Goal: Information Seeking & Learning: Check status

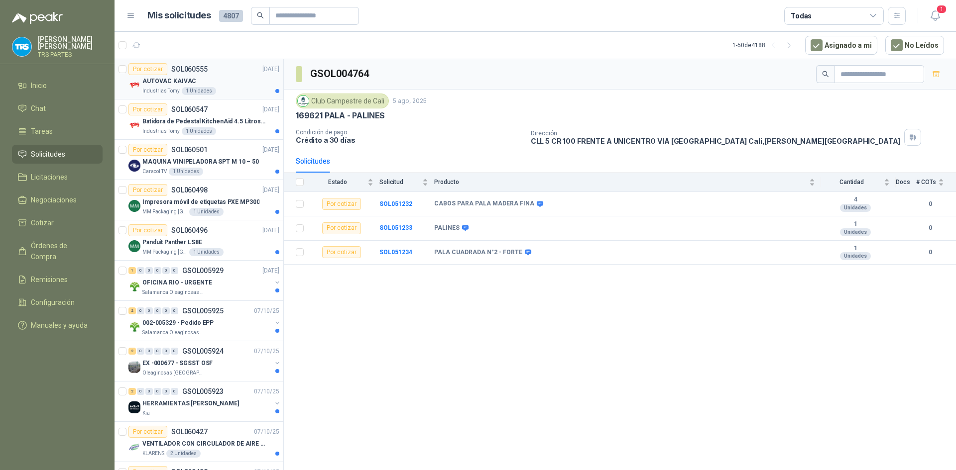
click at [222, 84] on div "AUTOVAC KAIVAC" at bounding box center [210, 81] width 137 height 12
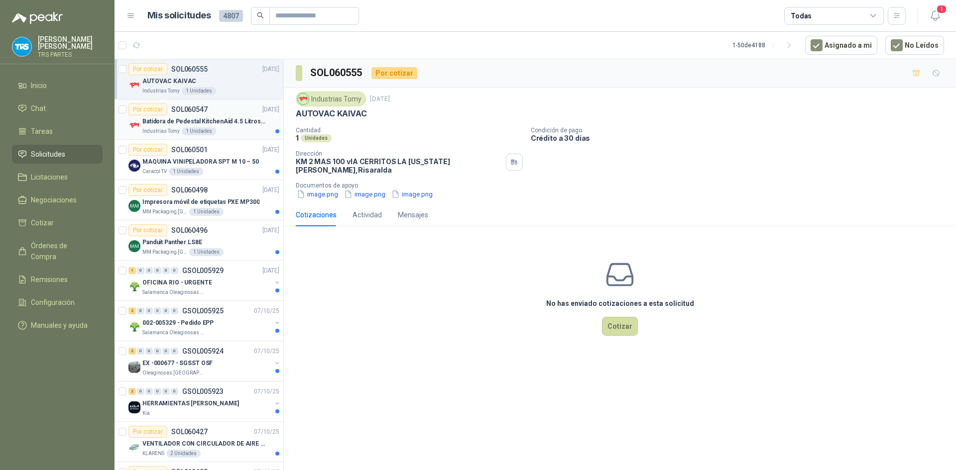
click at [213, 118] on p "Batidora de Pedestal KitchenAid 4.5 Litros Delux Plateado" at bounding box center [204, 121] width 124 height 9
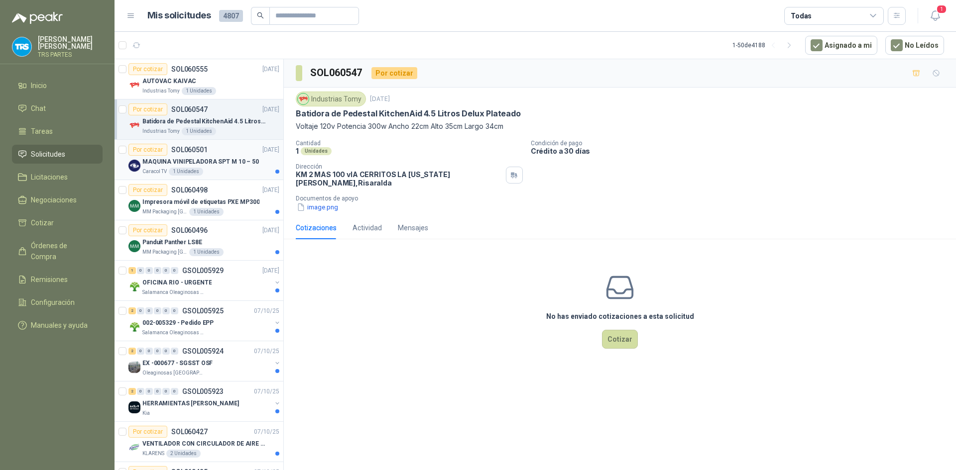
click at [225, 156] on div "MAQUINA VINIPELADORA SPT M 10 – 50" at bounding box center [210, 162] width 137 height 12
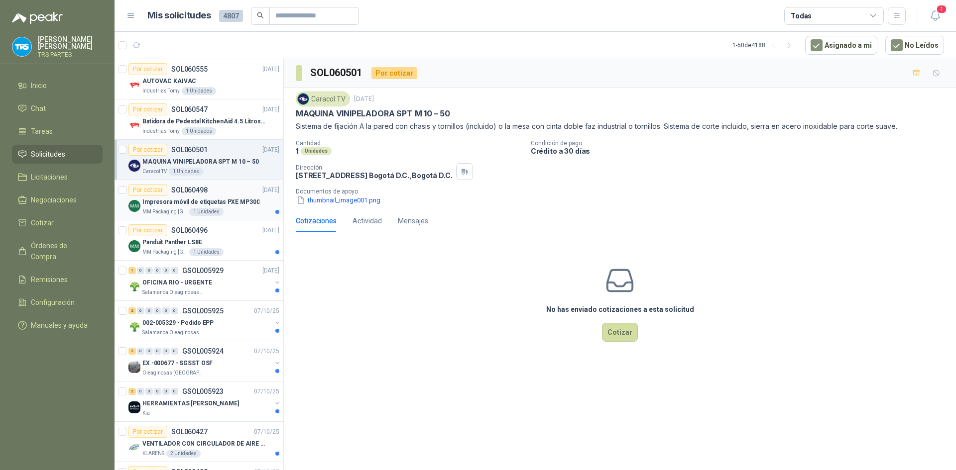
click at [226, 199] on p "Impresora móvil de etiquetas PXE MP300" at bounding box center [200, 202] width 117 height 9
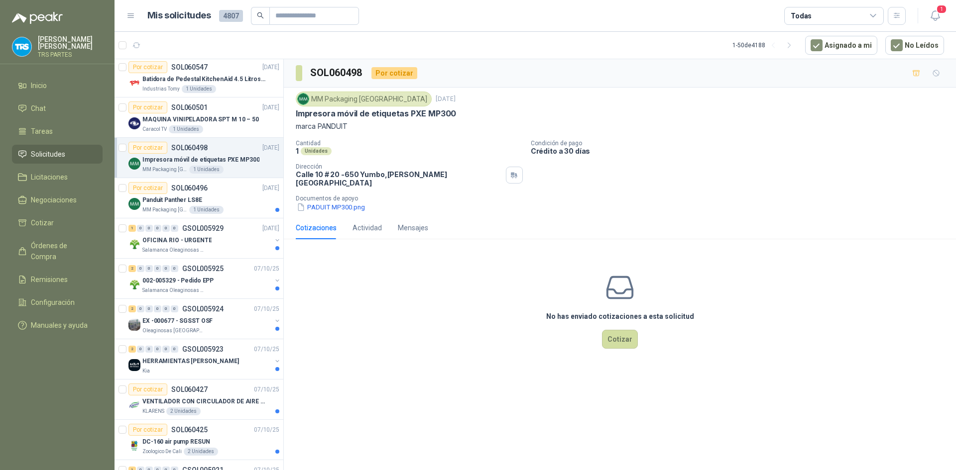
scroll to position [50, 0]
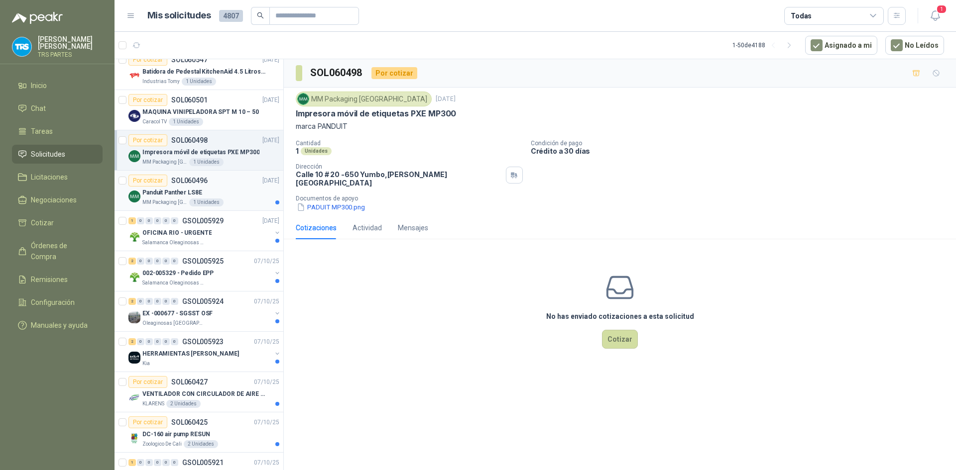
click at [231, 186] on div "Por cotizar SOL060496 08/10/25" at bounding box center [203, 181] width 151 height 12
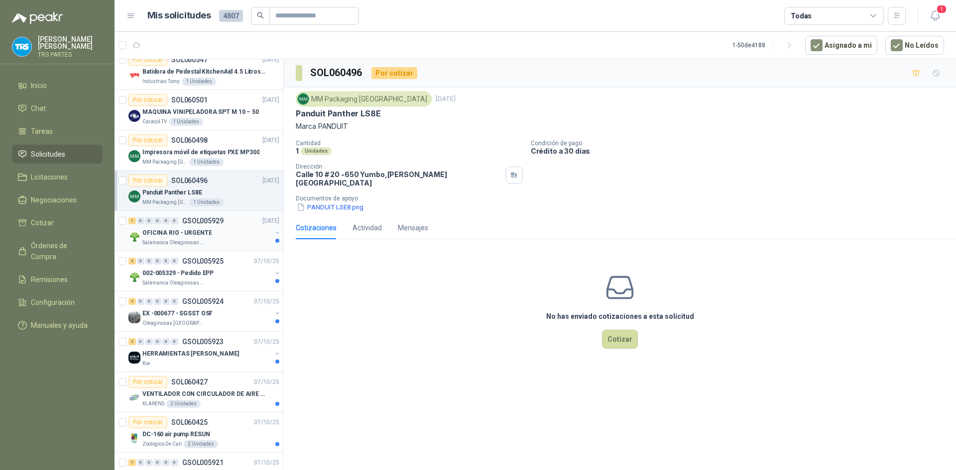
click at [231, 227] on div "OFICINA RIO - URGENTE" at bounding box center [206, 233] width 129 height 12
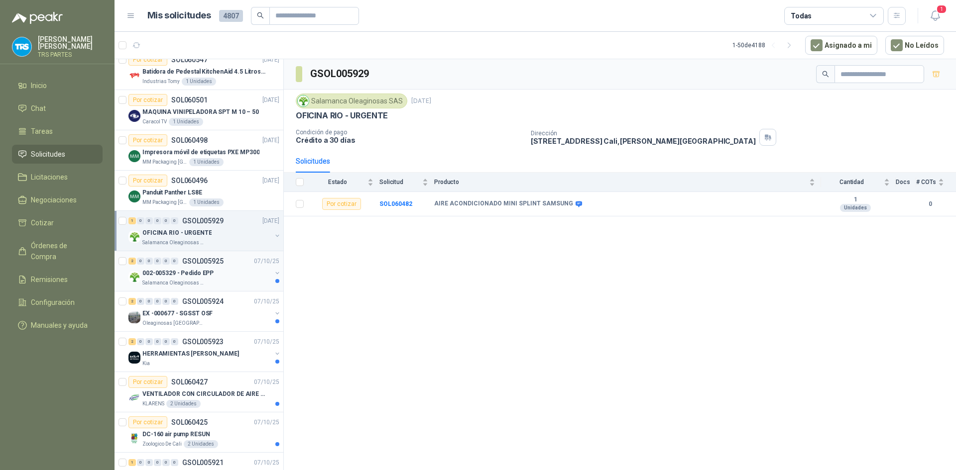
click at [227, 267] on div "002-005329 - Pedido EPP" at bounding box center [206, 273] width 129 height 12
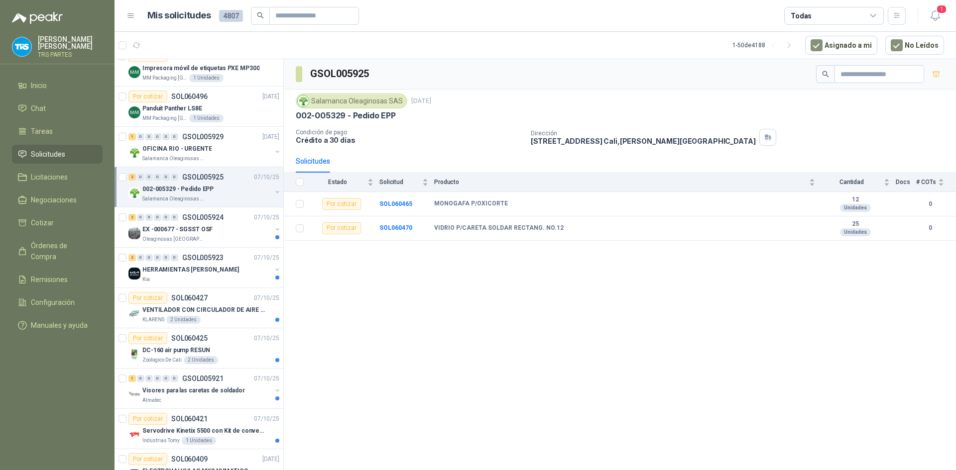
scroll to position [149, 0]
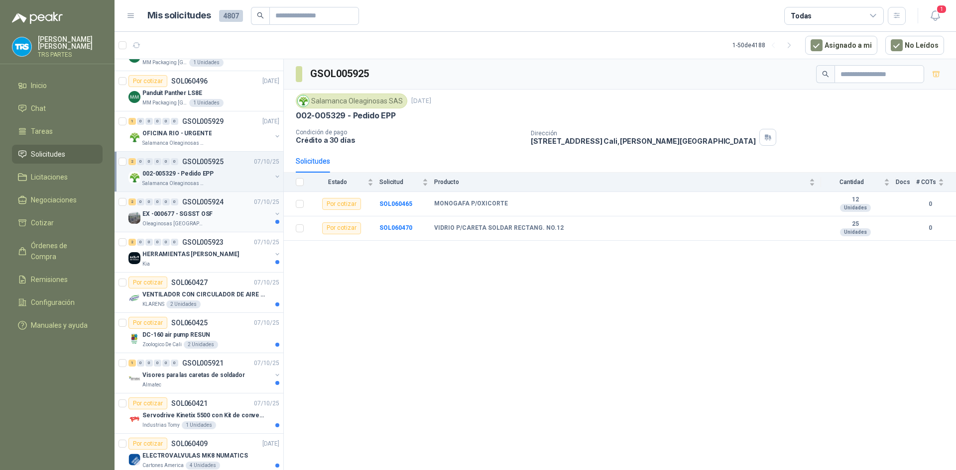
click at [238, 210] on div "EX -000677 - SGSST OSF" at bounding box center [206, 214] width 129 height 12
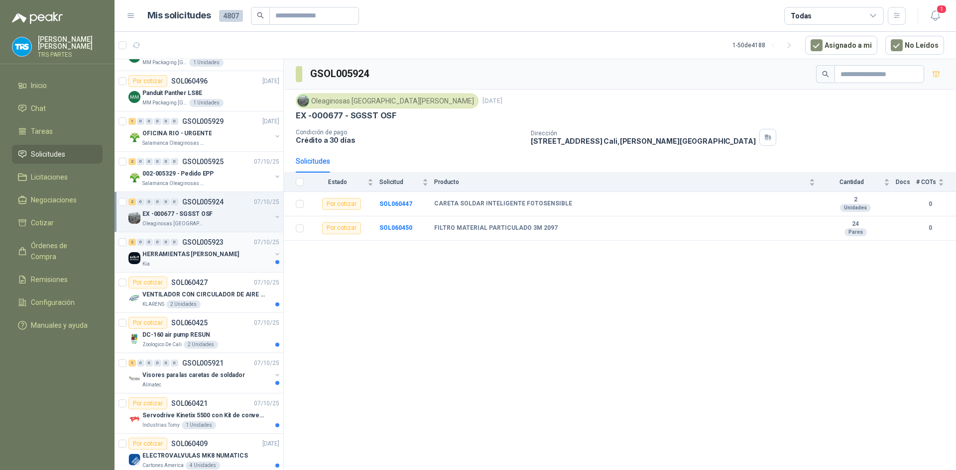
click at [227, 247] on div "2 0 0 0 0 0 GSOL005923 07/10/25" at bounding box center [204, 242] width 153 height 12
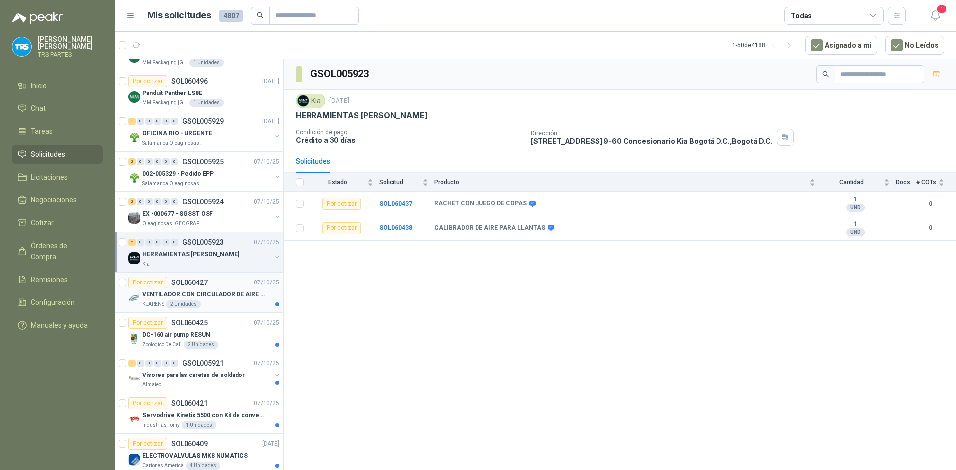
scroll to position [199, 0]
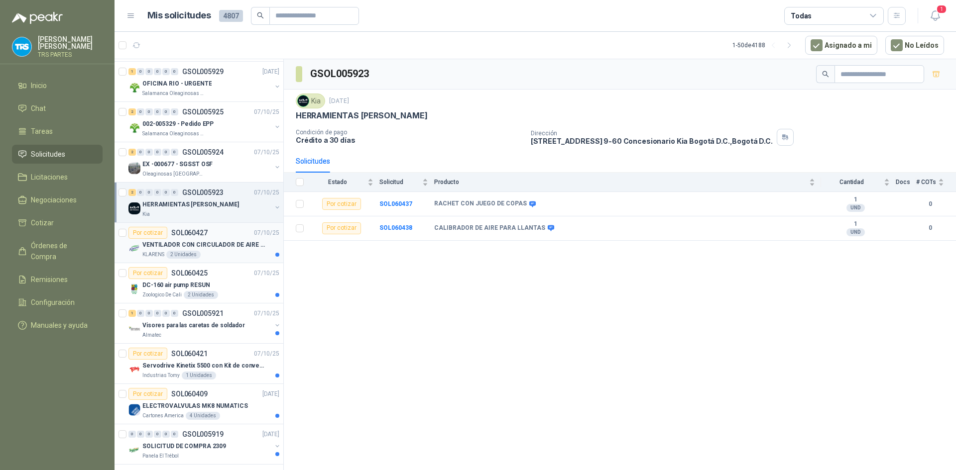
click at [227, 239] on div "VENTILADOR CON CIRCULADOR DE AIRE MULTIPROPOSITO XPOWER DE 14"" at bounding box center [210, 245] width 137 height 12
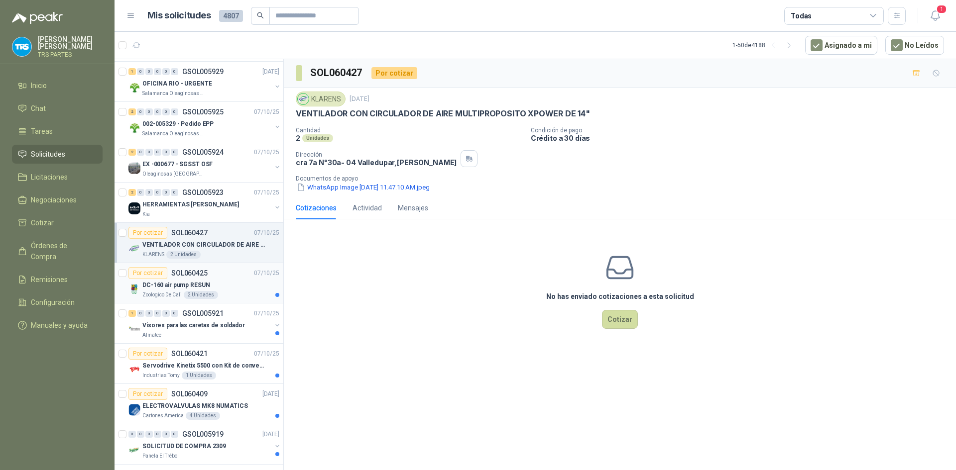
click at [223, 281] on div "DC-160 air pump RESUN" at bounding box center [210, 285] width 137 height 12
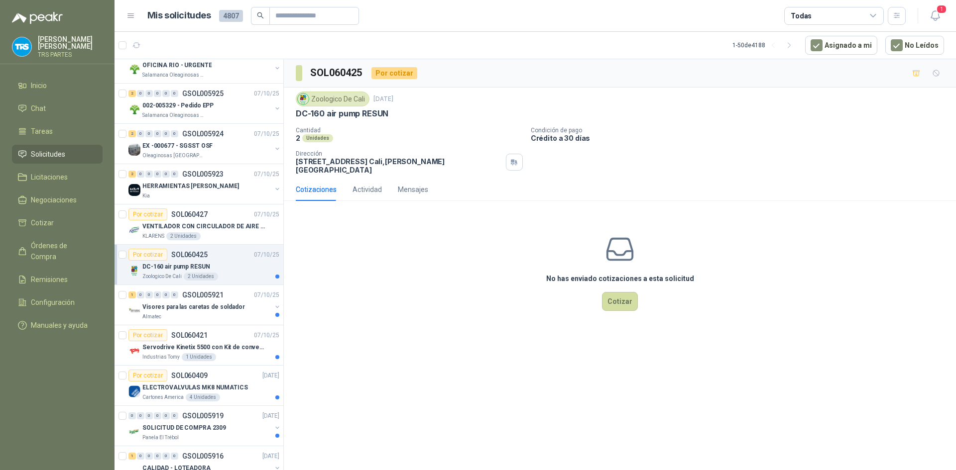
scroll to position [249, 0]
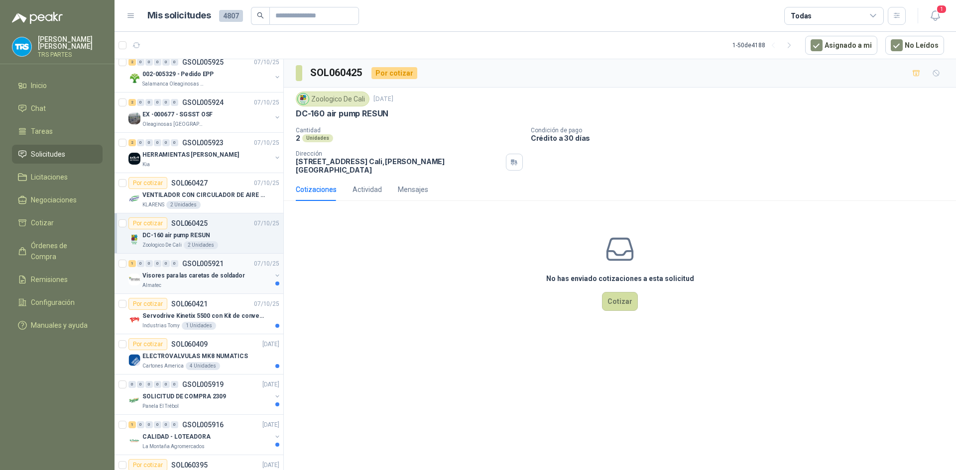
click at [226, 277] on p "Visores para las caretas de soldador" at bounding box center [193, 275] width 103 height 9
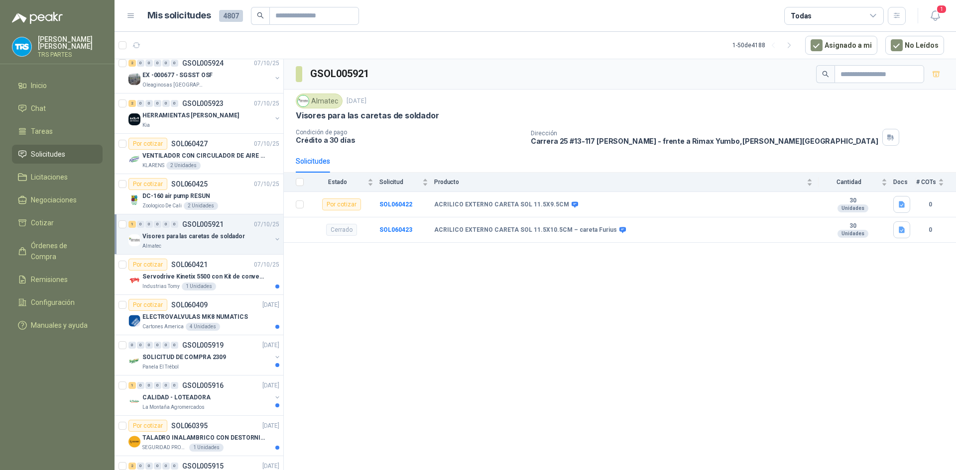
scroll to position [299, 0]
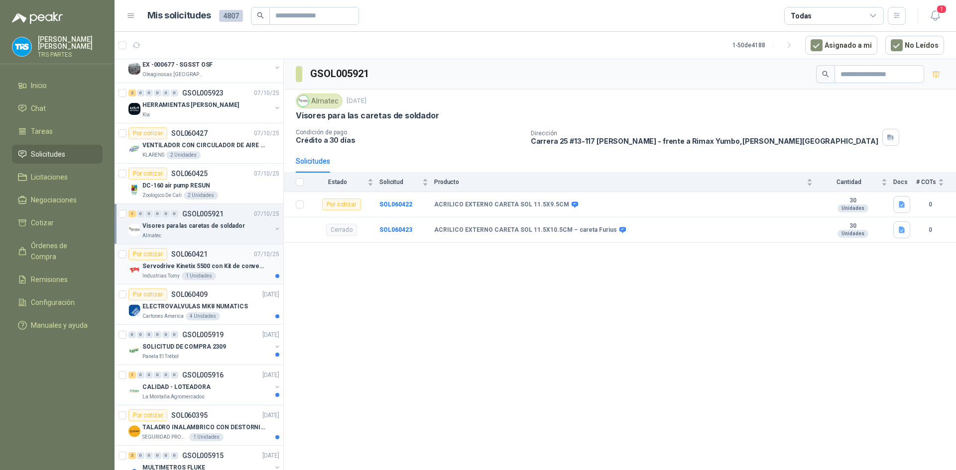
click at [230, 267] on p "Servodrive Kinetix 5500 con Kit de conversión y filtro (Ref 41350505)" at bounding box center [204, 266] width 124 height 9
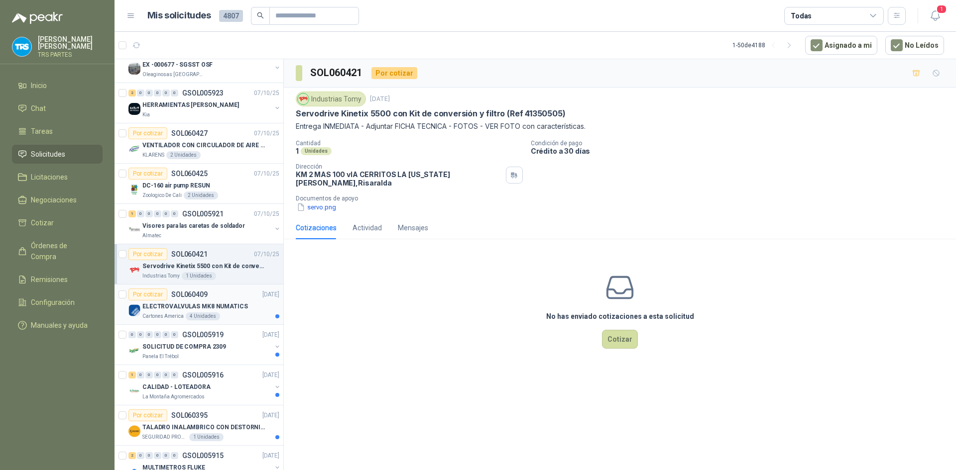
click at [240, 293] on div "Por cotizar SOL060409 06/10/25" at bounding box center [203, 295] width 151 height 12
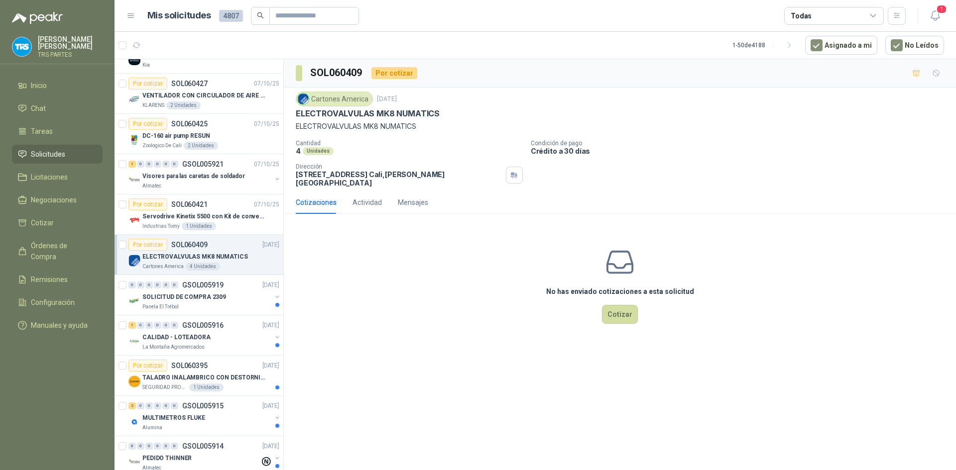
scroll to position [398, 0]
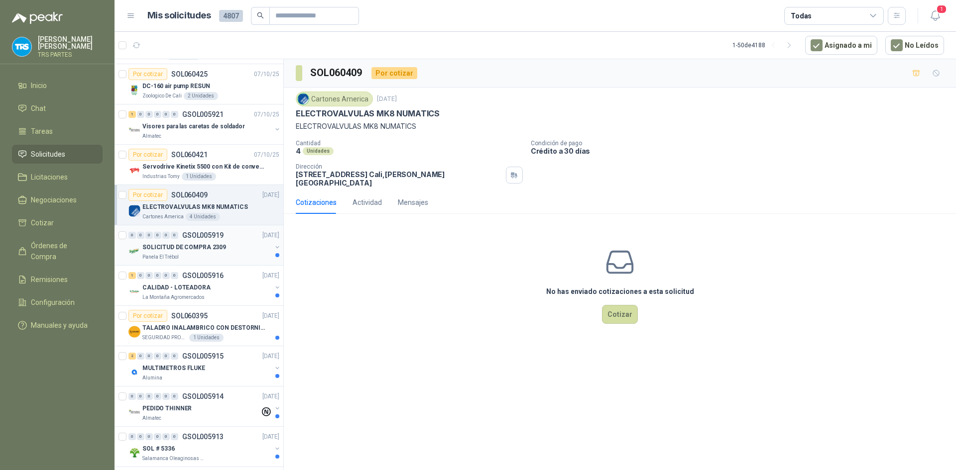
click at [233, 247] on div "SOLICITUD DE COMPRA 2309" at bounding box center [206, 247] width 129 height 12
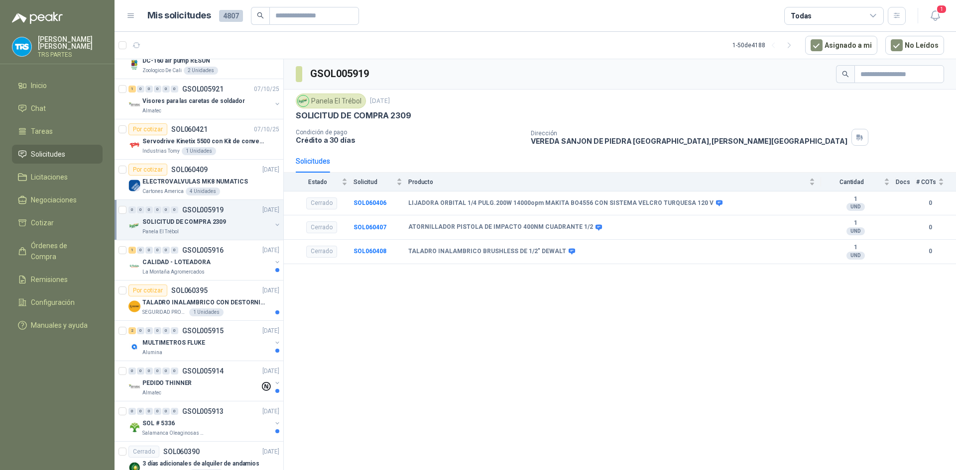
scroll to position [448, 0]
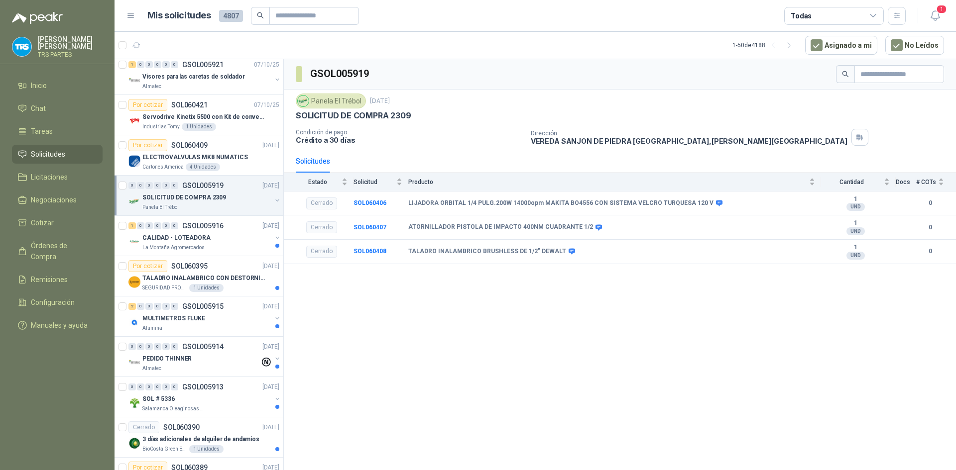
click at [233, 247] on div "La Montaña Agromercados" at bounding box center [206, 248] width 129 height 8
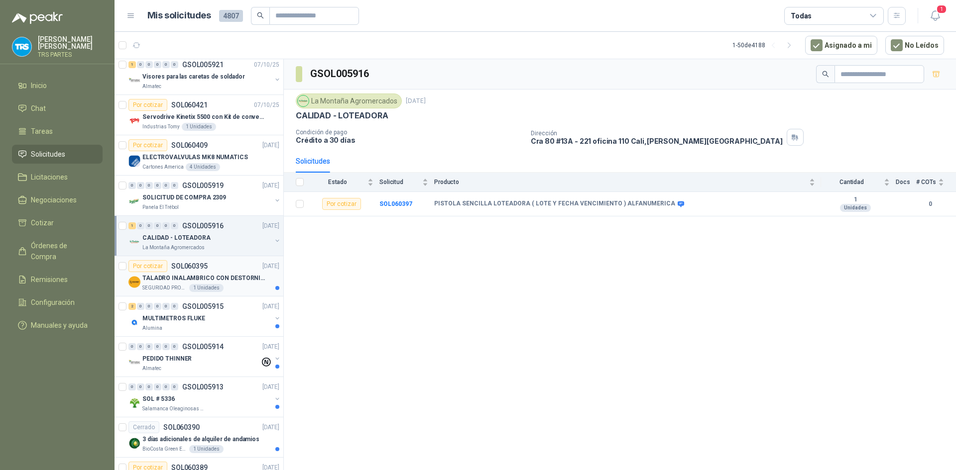
click at [227, 268] on div "Por cotizar SOL060395 06/10/25" at bounding box center [203, 266] width 151 height 12
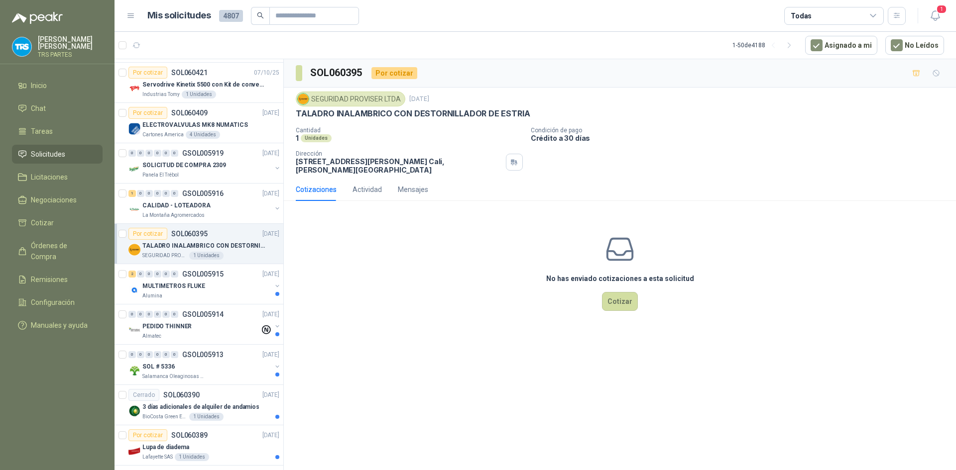
scroll to position [498, 0]
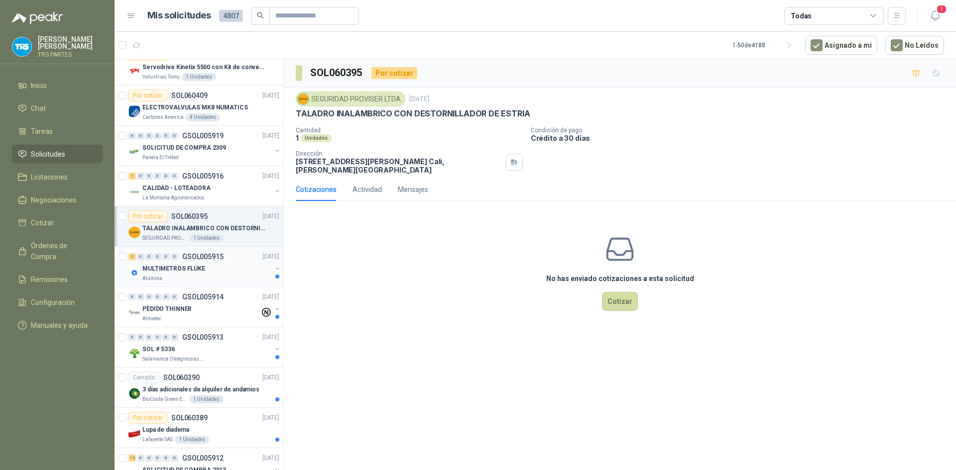
click at [230, 261] on div "2 0 0 0 0 0 GSOL005915 06/10/25" at bounding box center [204, 257] width 153 height 12
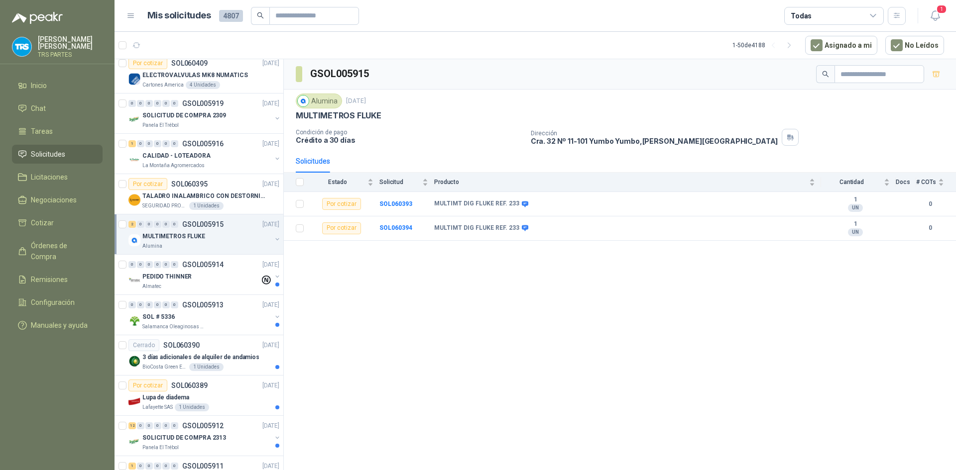
scroll to position [547, 0]
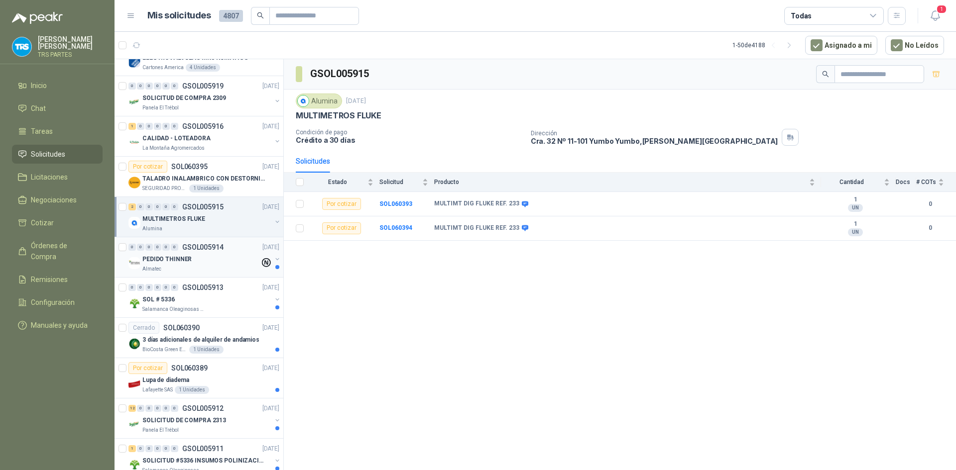
click at [228, 260] on div "PEDIDO THINNER" at bounding box center [200, 259] width 117 height 12
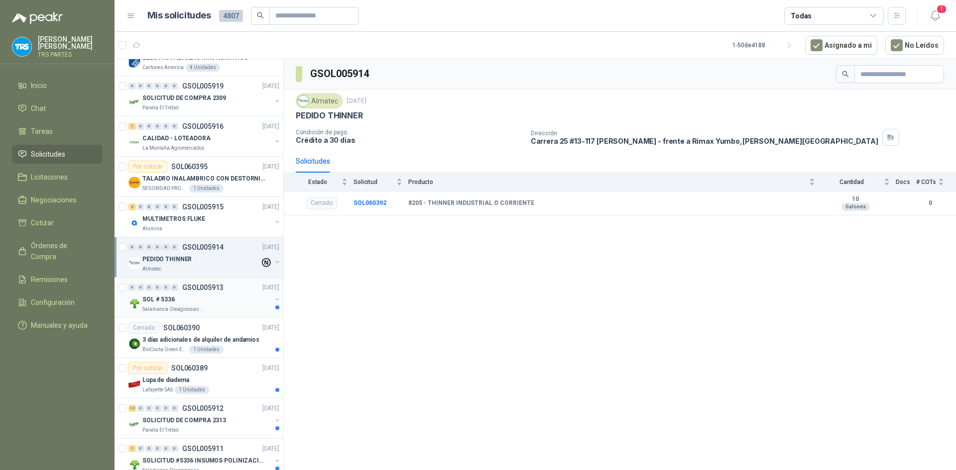
scroll to position [597, 0]
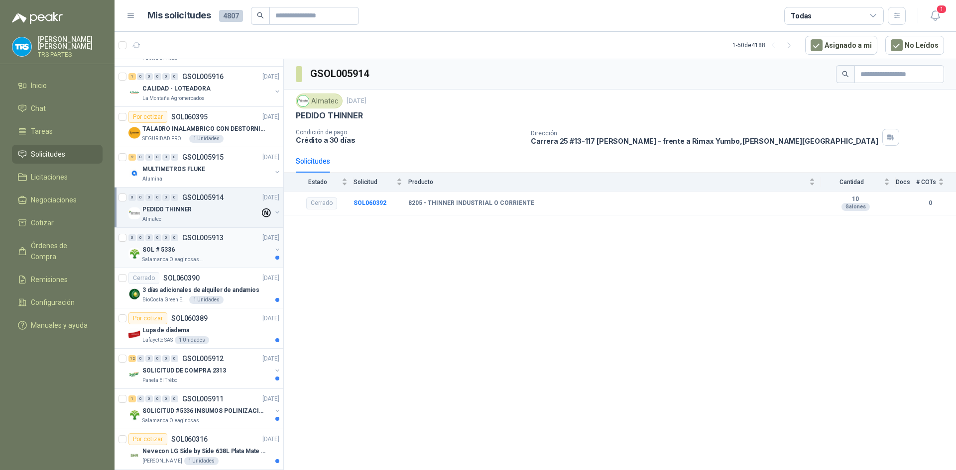
click at [233, 245] on div "SOL # 5336" at bounding box center [206, 250] width 129 height 12
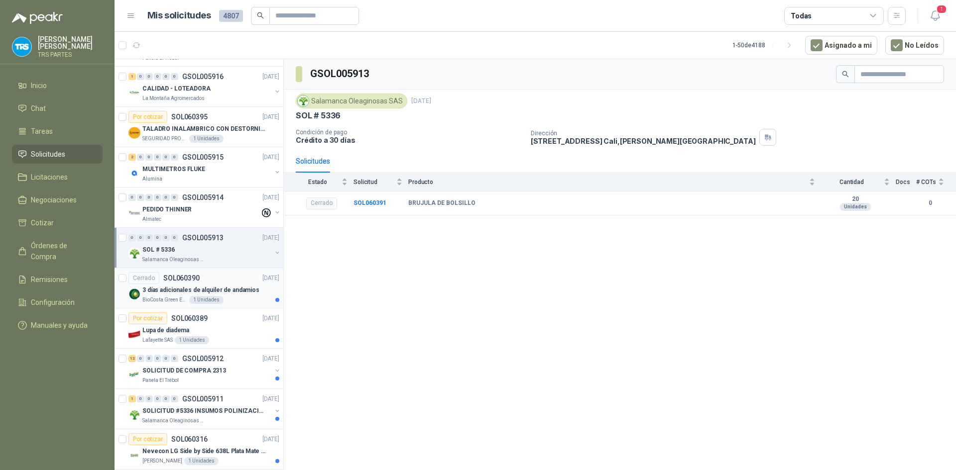
click at [224, 276] on div "Cerrado SOL060390 06/10/25" at bounding box center [203, 278] width 151 height 12
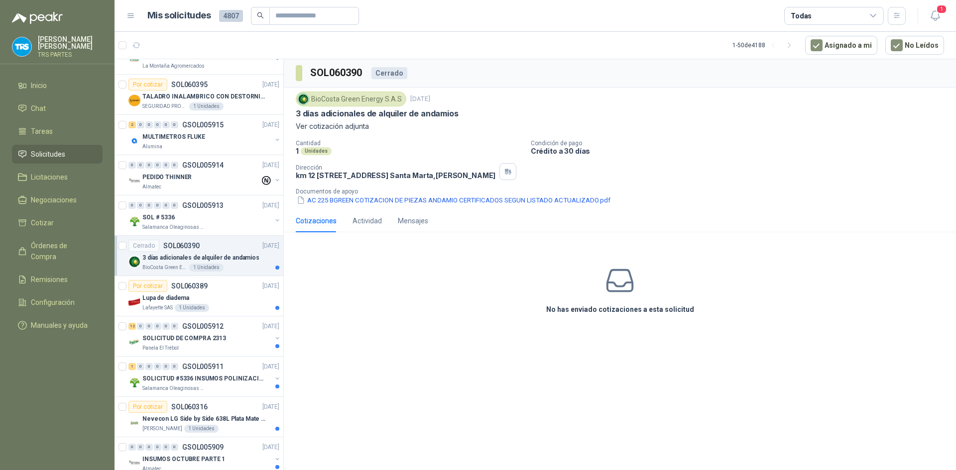
scroll to position [647, 0]
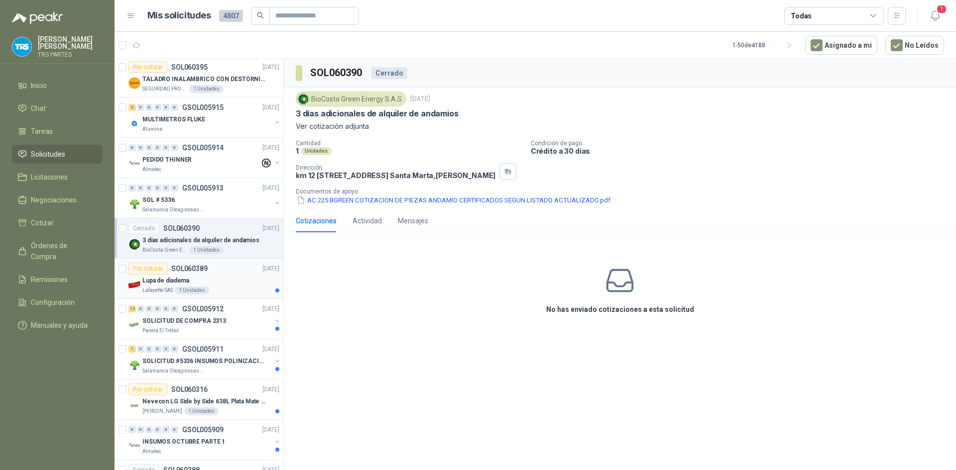
click at [228, 268] on div "Por cotizar SOL060389 06/10/25" at bounding box center [203, 269] width 151 height 12
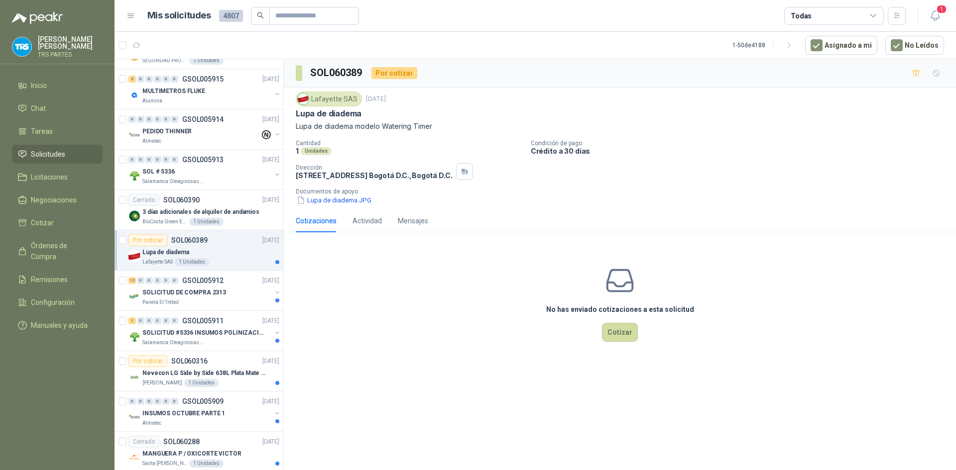
scroll to position [697, 0]
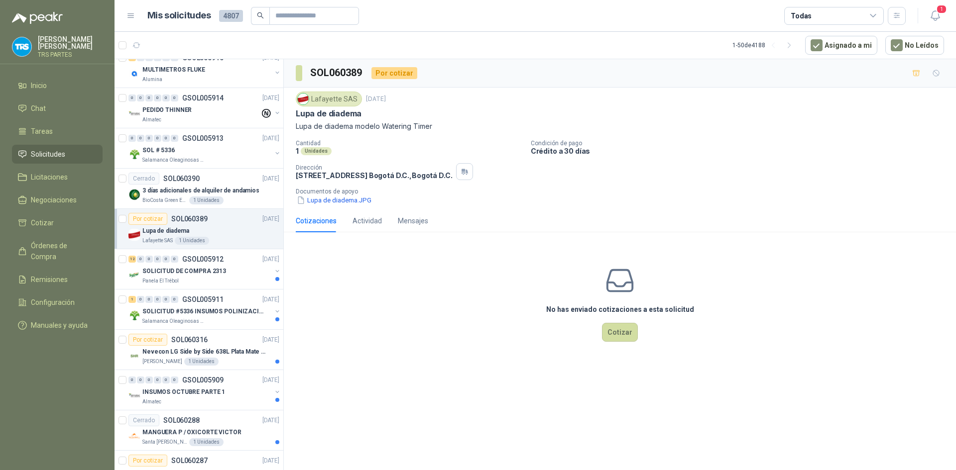
click at [228, 268] on div "SOLICITUD DE COMPRA 2313" at bounding box center [206, 271] width 129 height 12
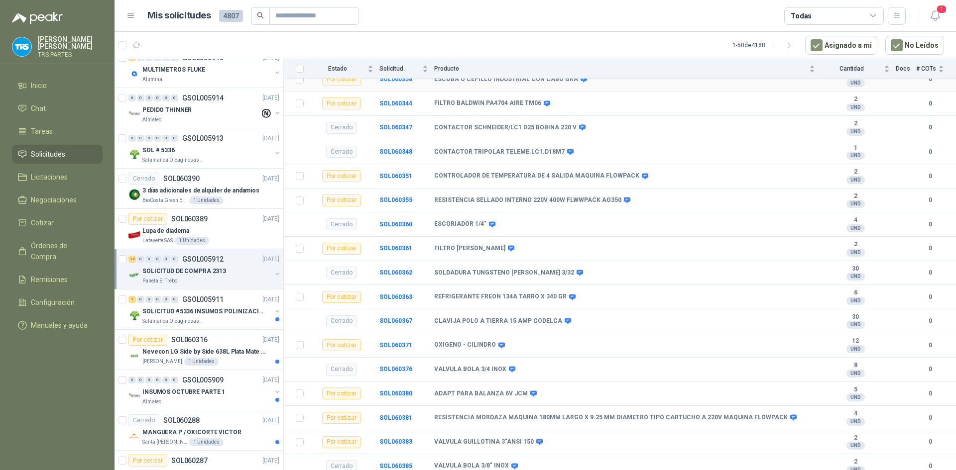
scroll to position [275, 0]
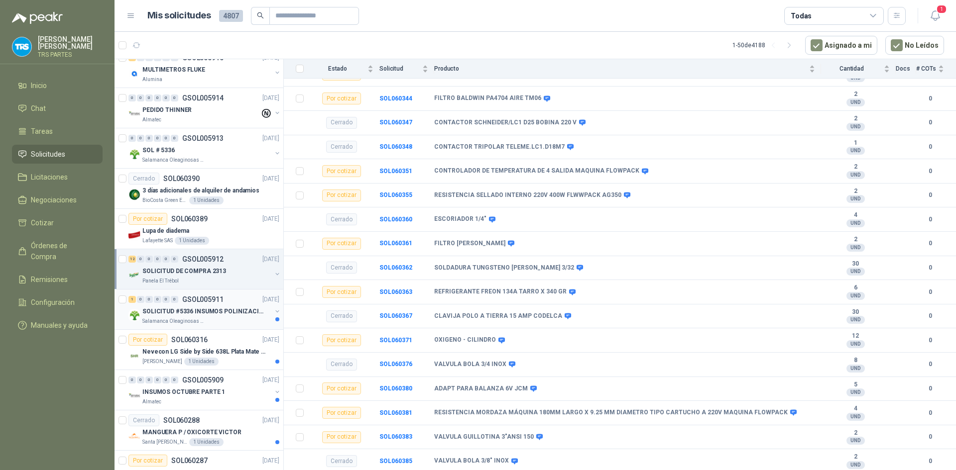
click at [232, 299] on div "1 0 0 0 0 0 GSOL005911 06/10/25" at bounding box center [204, 300] width 153 height 12
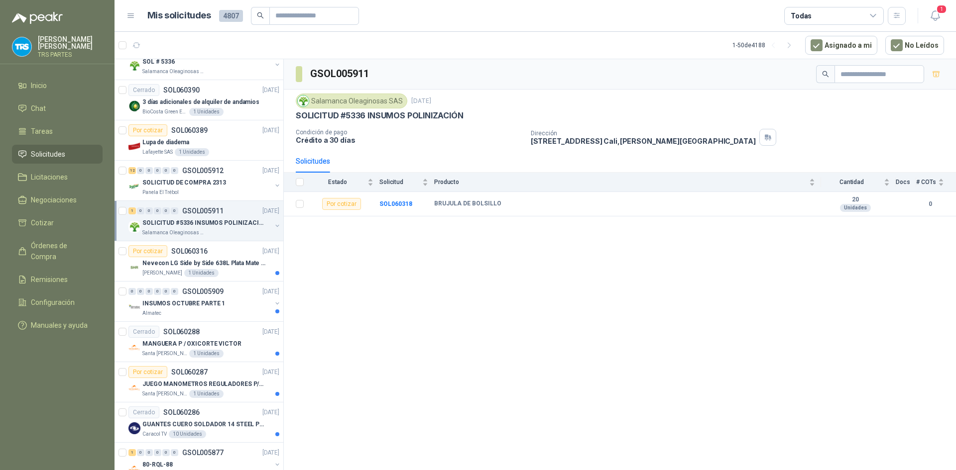
scroll to position [796, 0]
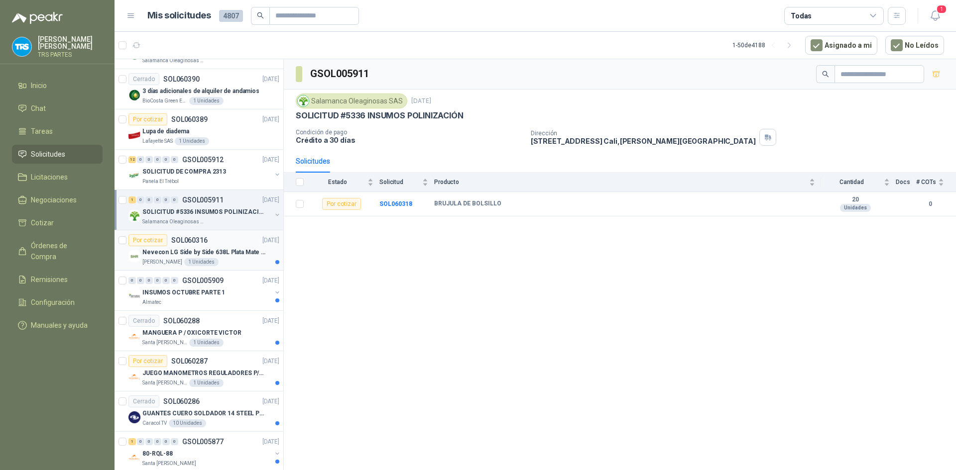
click at [235, 239] on div "Por cotizar SOL060316 06/10/25" at bounding box center [203, 240] width 151 height 12
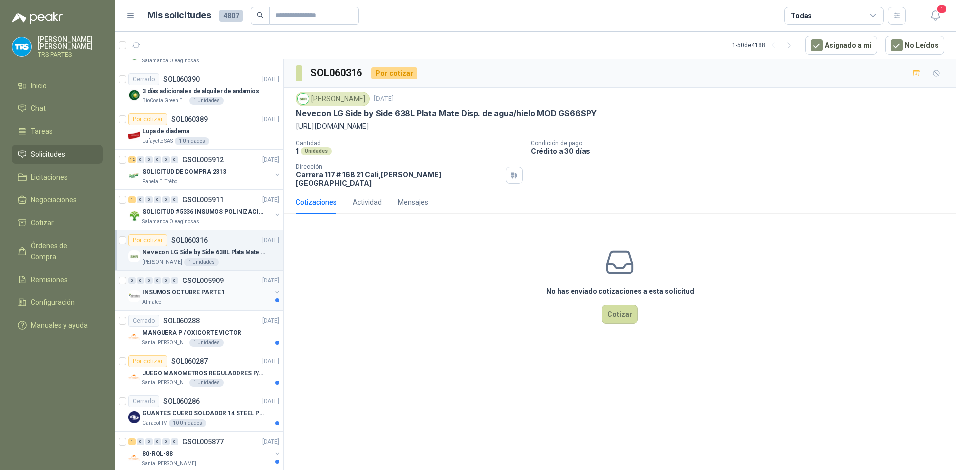
click at [240, 288] on div "INSUMOS OCTUBRE PARTE 1" at bounding box center [206, 293] width 129 height 12
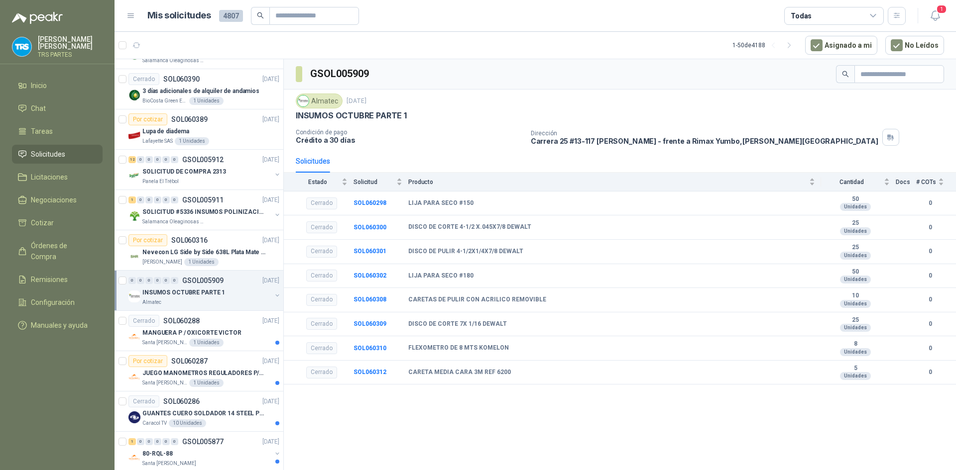
scroll to position [846, 0]
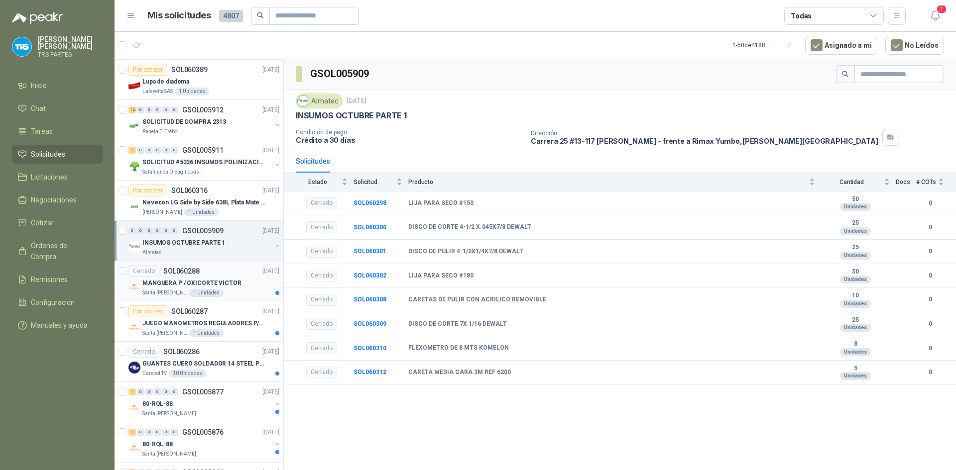
click at [239, 277] on div "Cerrado SOL060288 06/10/25" at bounding box center [203, 271] width 151 height 12
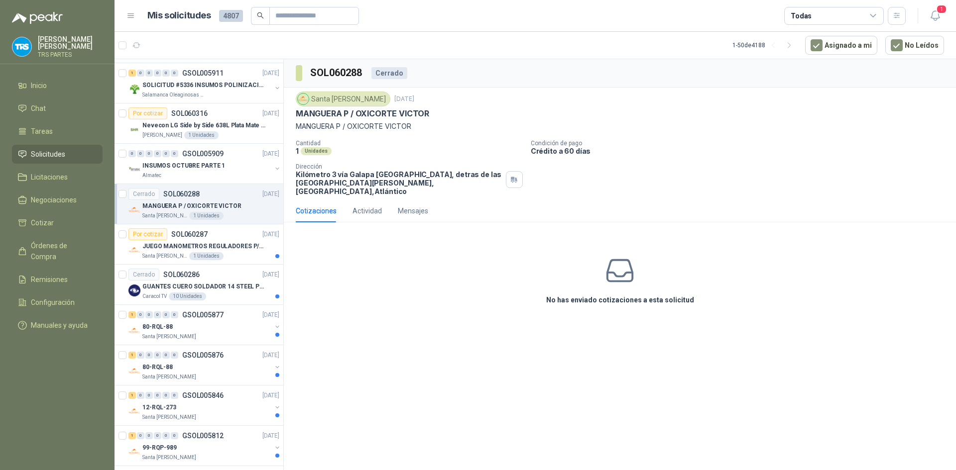
scroll to position [946, 0]
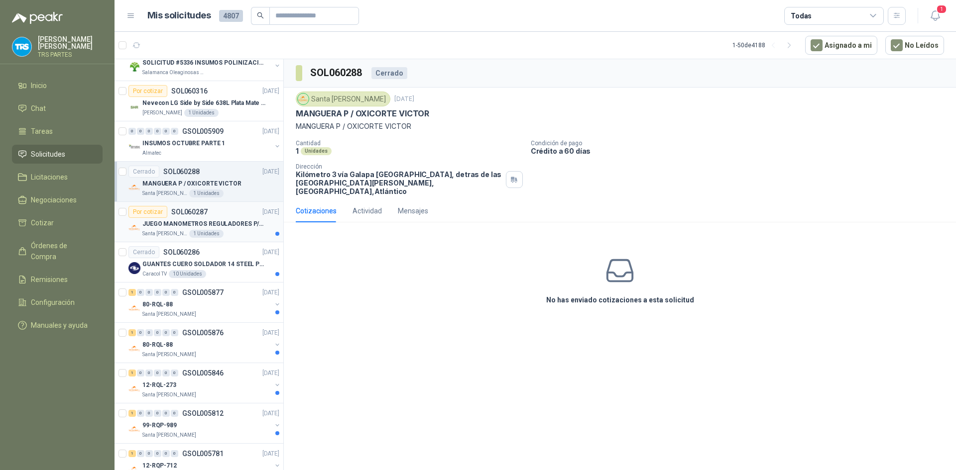
click at [239, 218] on div "JUEGO MANOMETROS REGULADORES P/OXIGENO" at bounding box center [210, 224] width 137 height 12
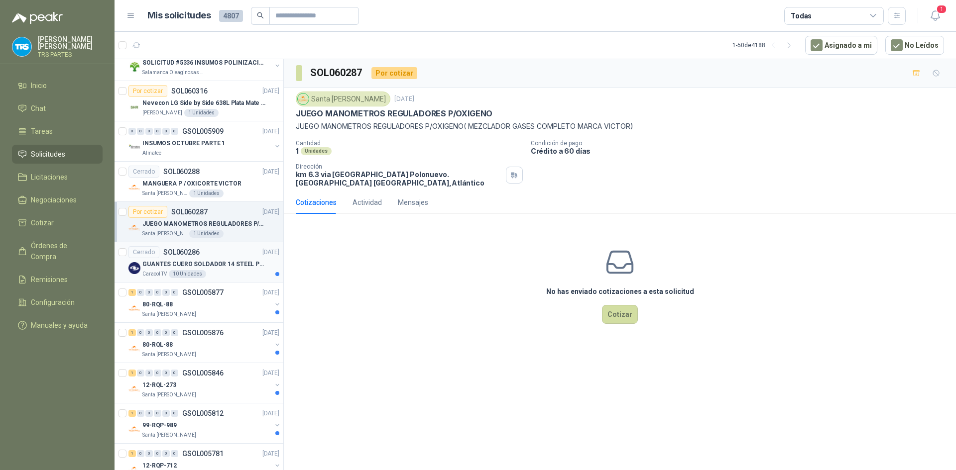
click at [241, 252] on div "Cerrado SOL060286 06/10/25" at bounding box center [203, 252] width 151 height 12
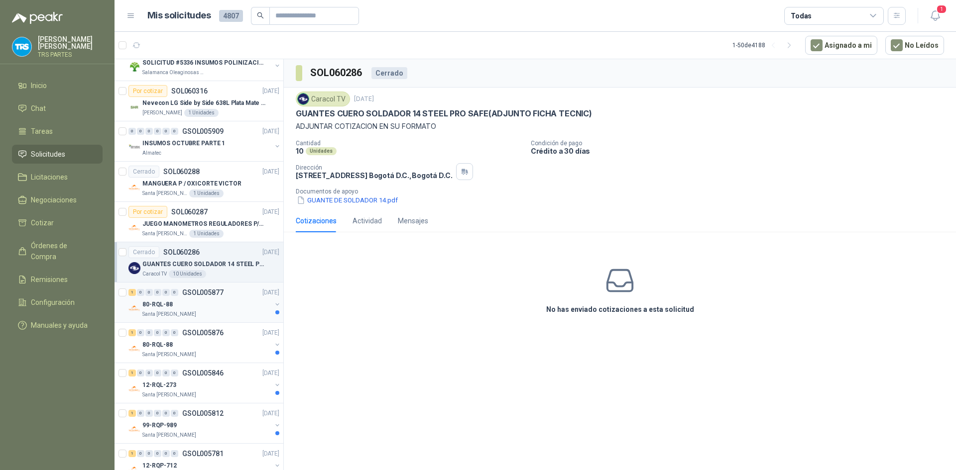
click at [245, 298] on div "1 0 0 0 0 0 GSOL005877 06/10/25" at bounding box center [204, 293] width 153 height 12
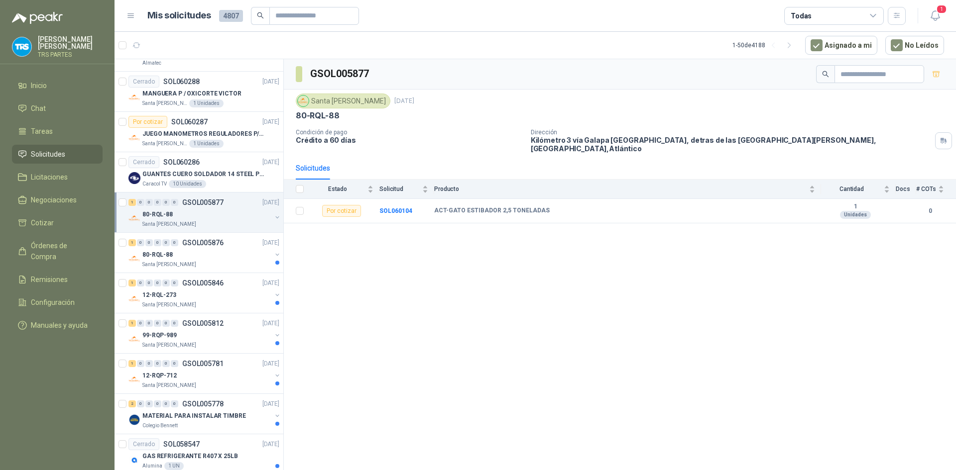
scroll to position [1045, 0]
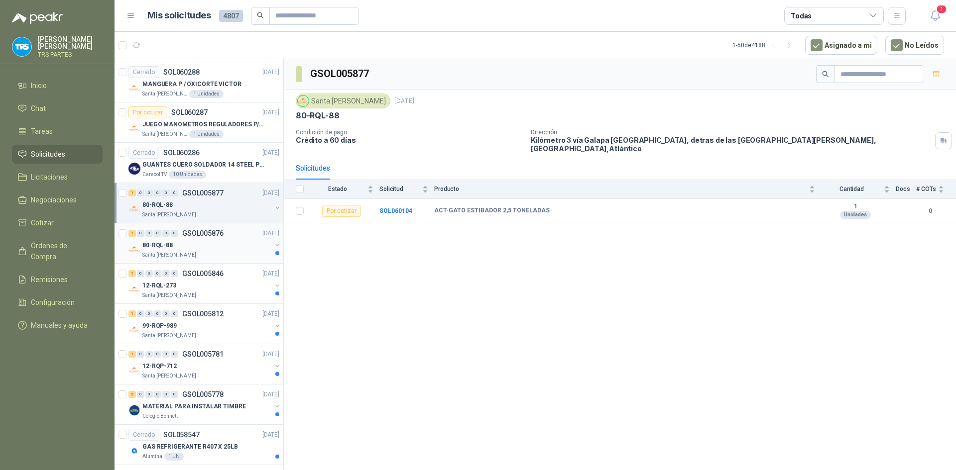
click at [236, 246] on div "80-RQL-88" at bounding box center [206, 245] width 129 height 12
click at [229, 280] on div "12-RQL-273" at bounding box center [206, 286] width 129 height 12
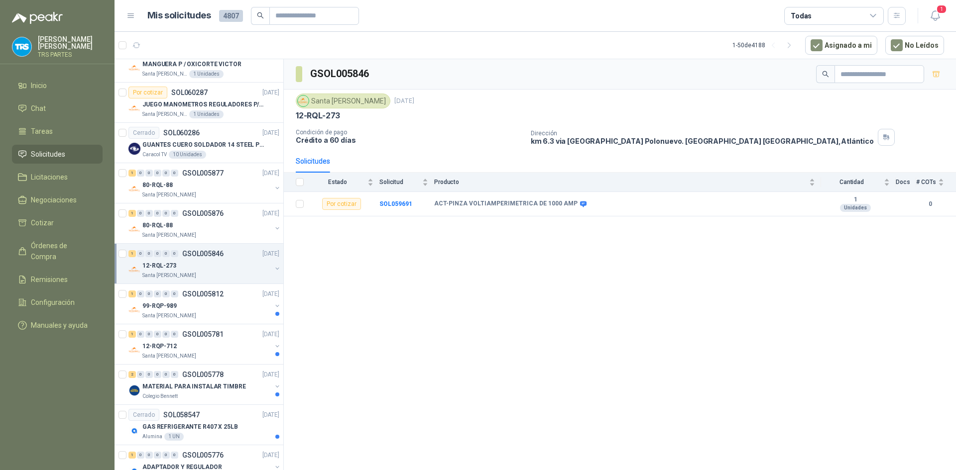
scroll to position [1095, 0]
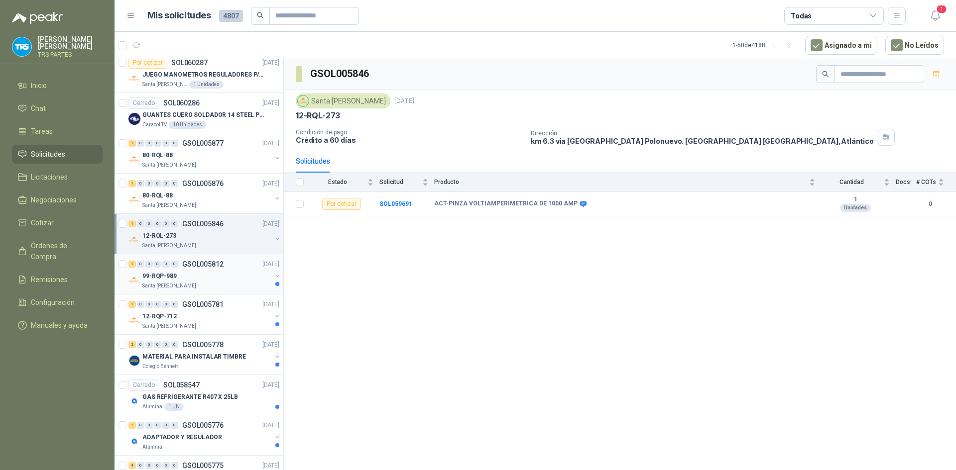
click at [232, 274] on div "99-RQP-989" at bounding box center [206, 276] width 129 height 12
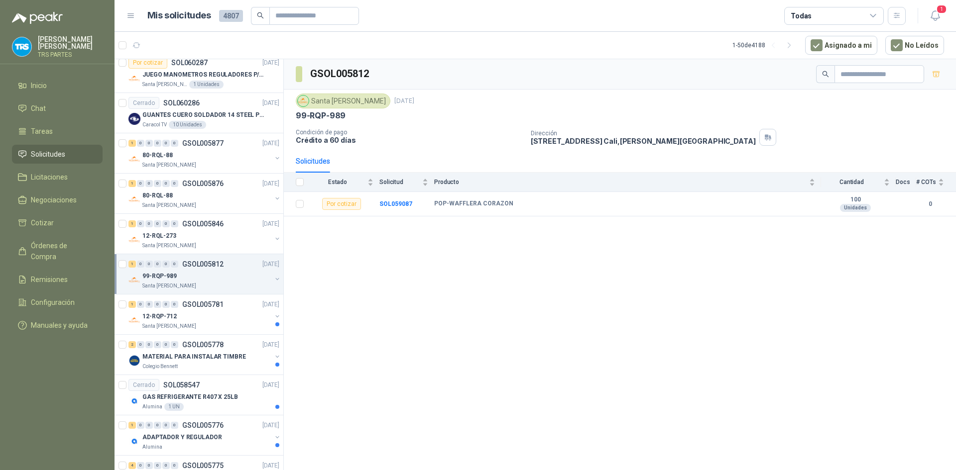
scroll to position [1145, 0]
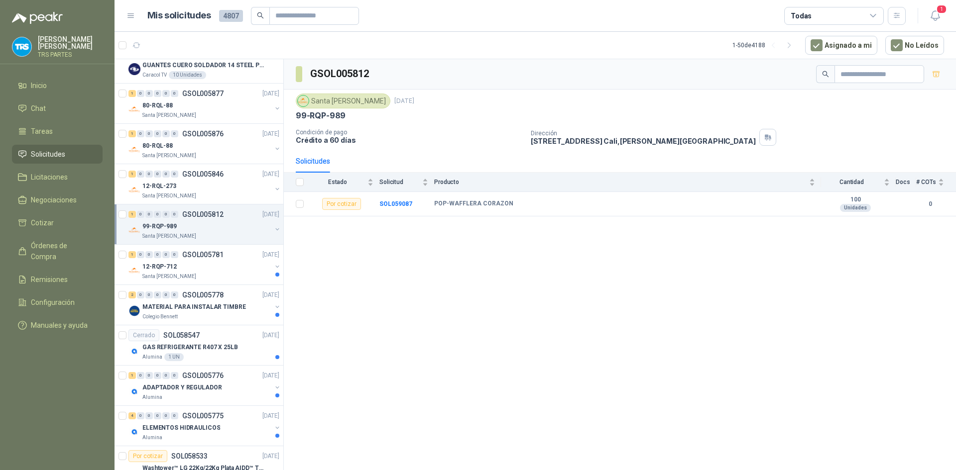
click at [232, 274] on div "Santa [PERSON_NAME]" at bounding box center [206, 277] width 129 height 8
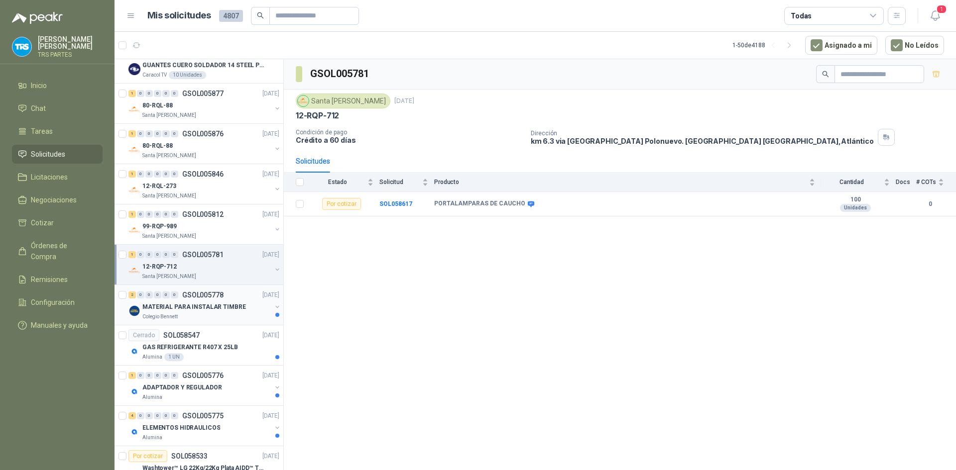
click at [225, 303] on p "MATERIAL PARA INSTALAR TIMBRE" at bounding box center [194, 307] width 104 height 9
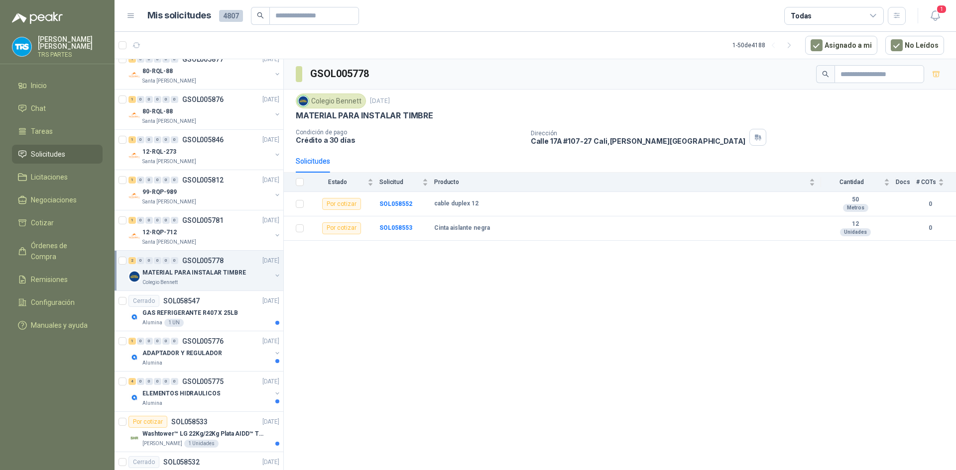
scroll to position [1194, 0]
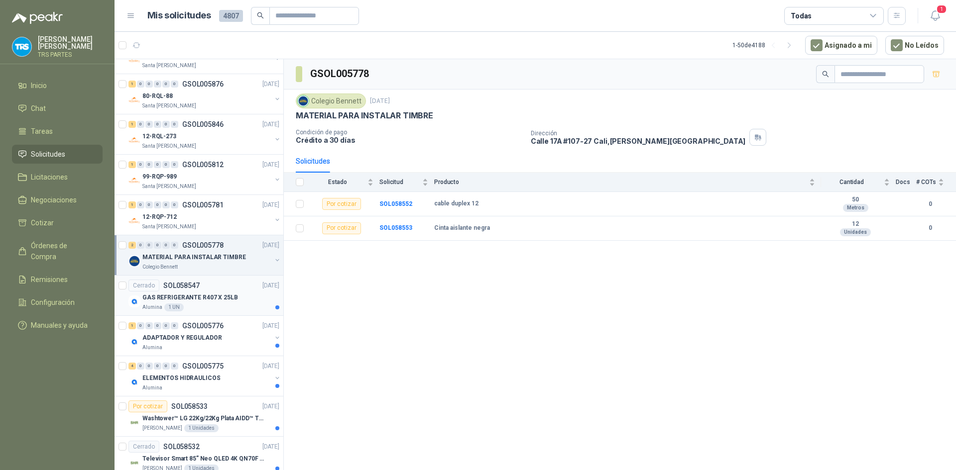
click at [232, 285] on div "Cerrado SOL058547 03/10/25" at bounding box center [203, 286] width 151 height 12
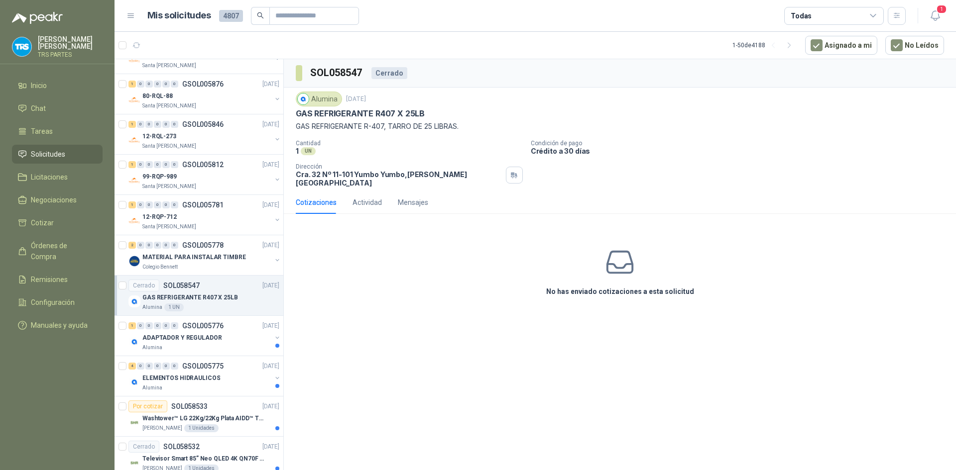
click at [208, 286] on div "Cerrado SOL058547 03/10/25" at bounding box center [203, 286] width 151 height 12
click at [229, 321] on div "1 0 0 0 0 0 GSOL005776 03/10/25" at bounding box center [204, 326] width 153 height 12
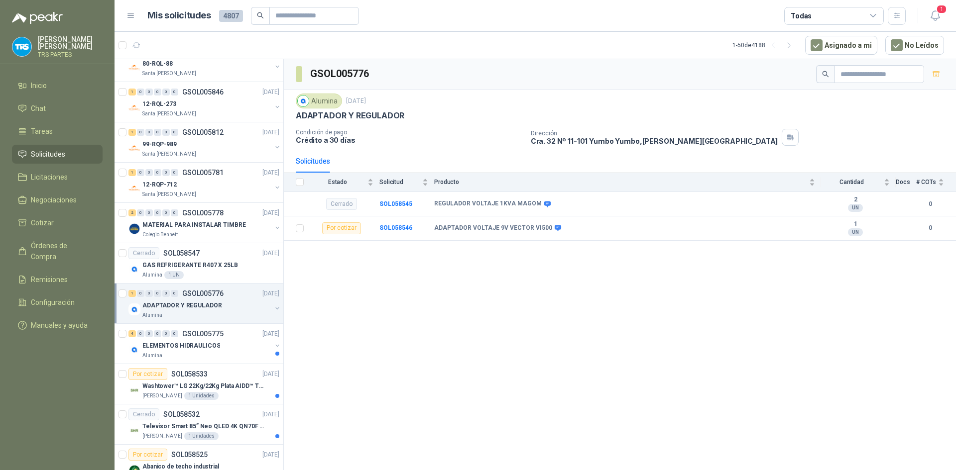
scroll to position [1244, 0]
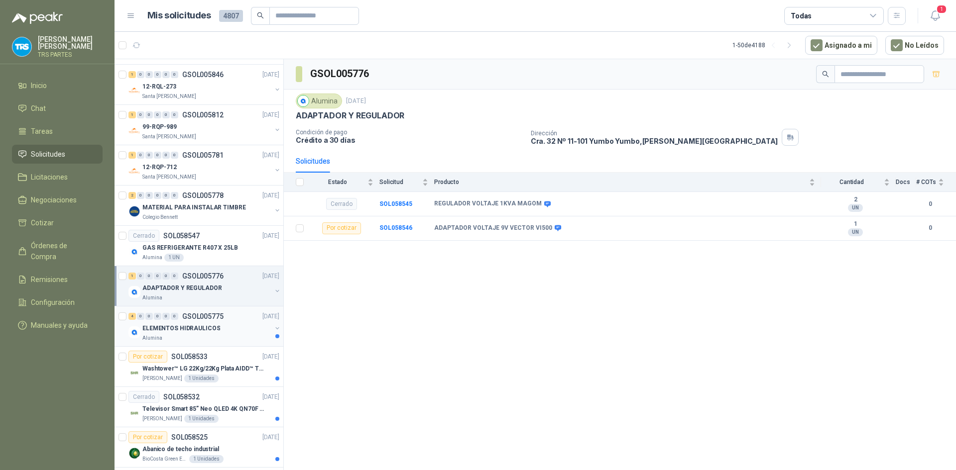
click at [224, 321] on div "4 0 0 0 0 0 GSOL005775 03/10/25" at bounding box center [204, 317] width 153 height 12
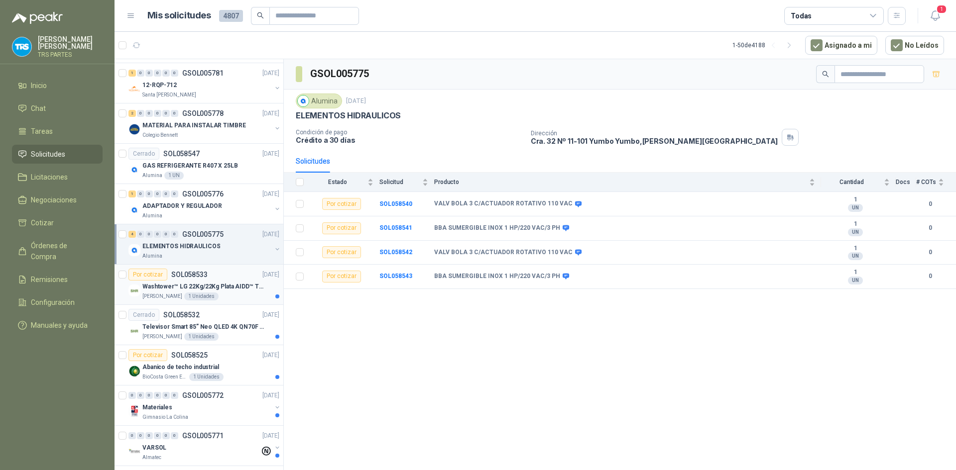
scroll to position [1344, 0]
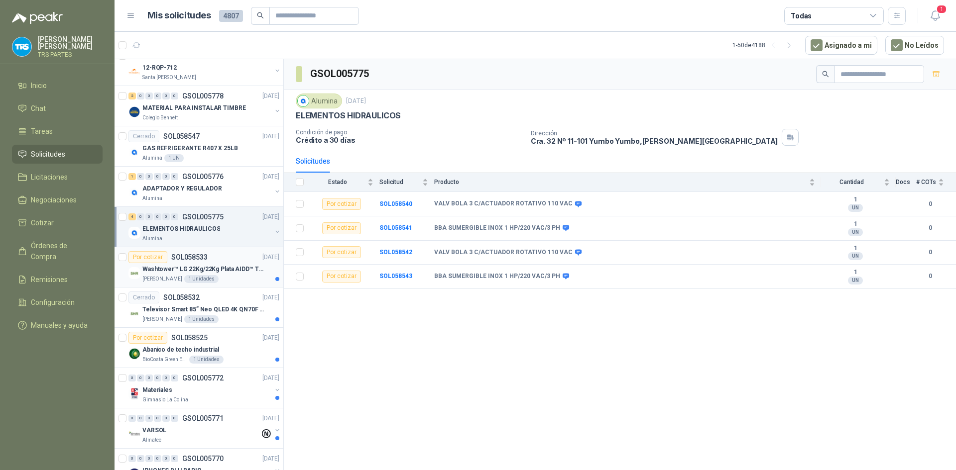
click at [223, 254] on div "Por cotizar SOL058533 03/10/25" at bounding box center [203, 257] width 151 height 12
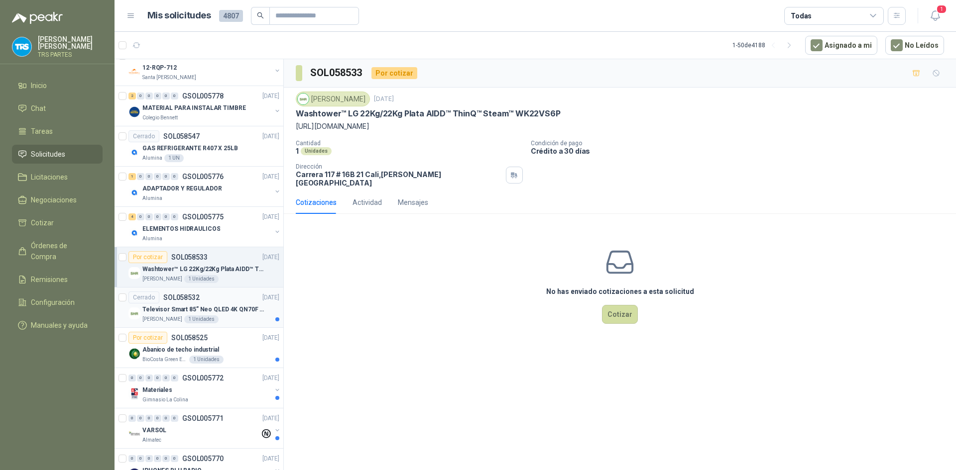
click at [232, 299] on div "Cerrado SOL058532 03/10/25" at bounding box center [203, 298] width 151 height 12
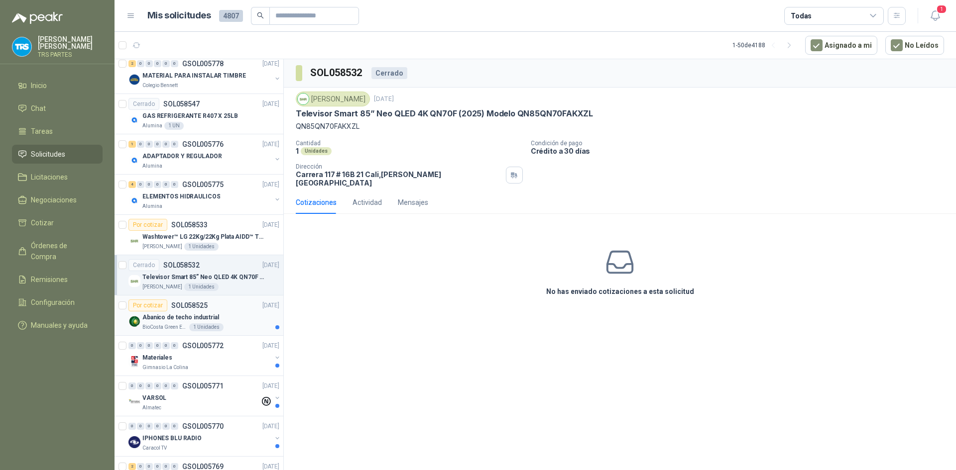
scroll to position [1393, 0]
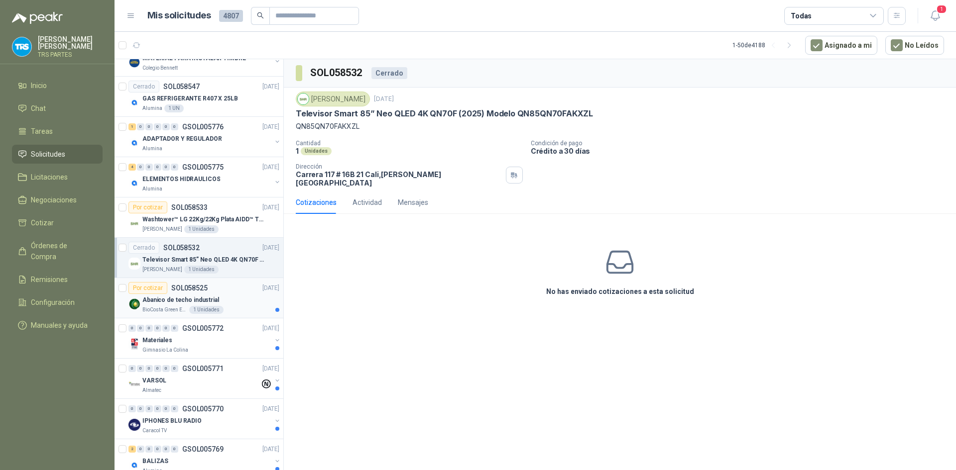
click at [232, 302] on div "Abanico de techo industrial" at bounding box center [210, 300] width 137 height 12
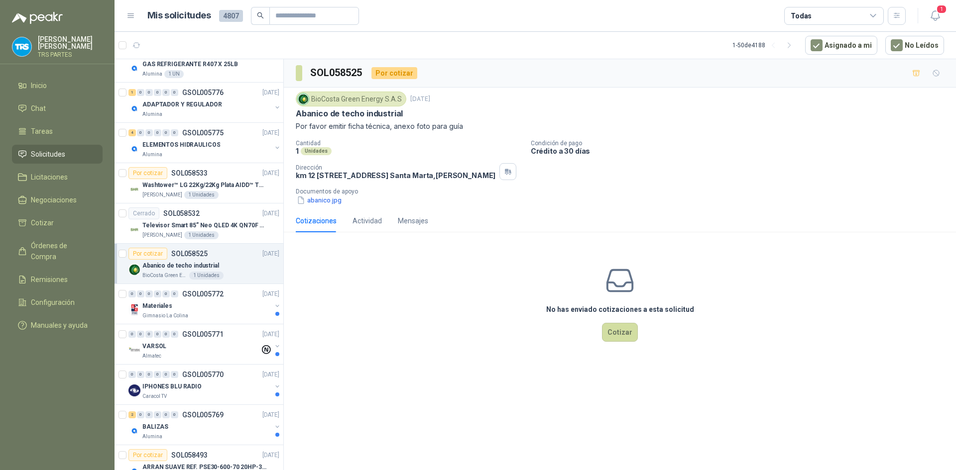
scroll to position [1443, 0]
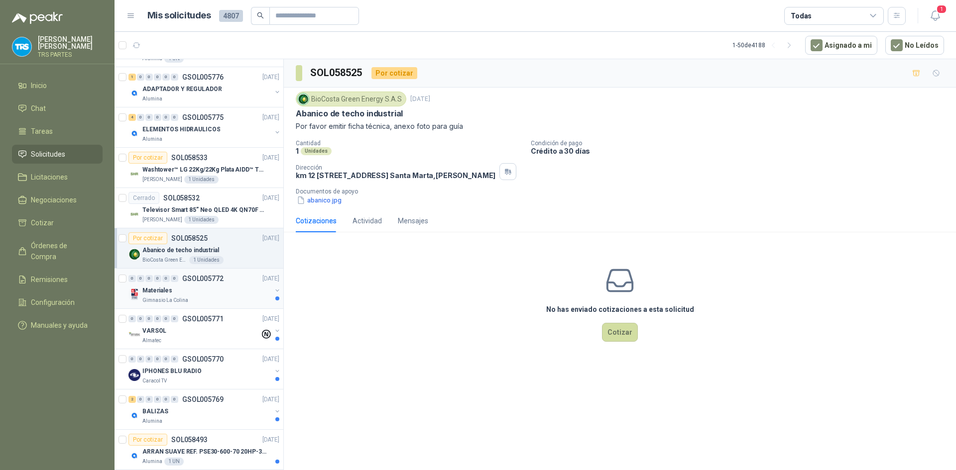
click at [235, 294] on div "Materiales" at bounding box center [206, 291] width 129 height 12
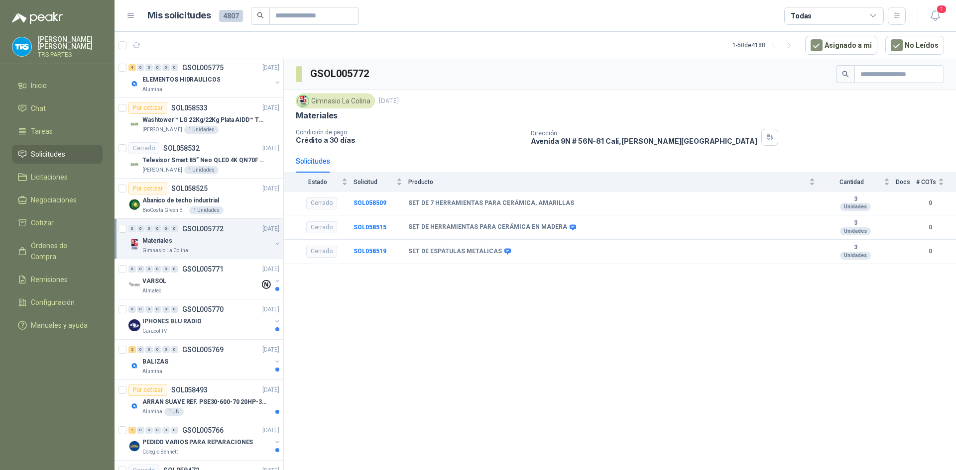
scroll to position [1543, 0]
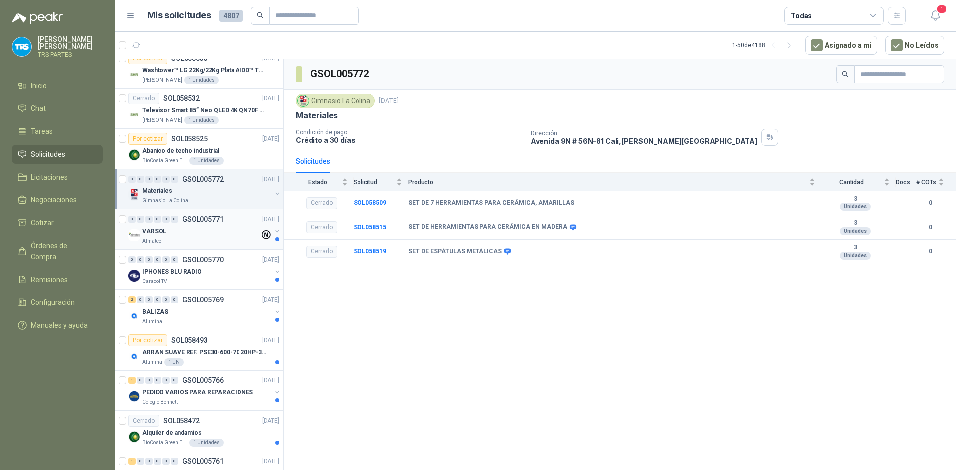
click at [218, 230] on div "VARSOL" at bounding box center [200, 231] width 117 height 12
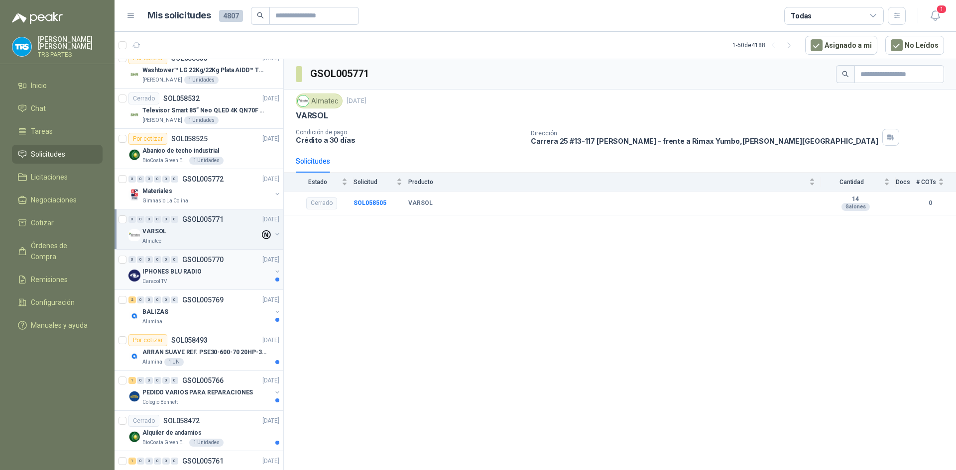
click at [218, 262] on p "GSOL005770" at bounding box center [202, 259] width 41 height 7
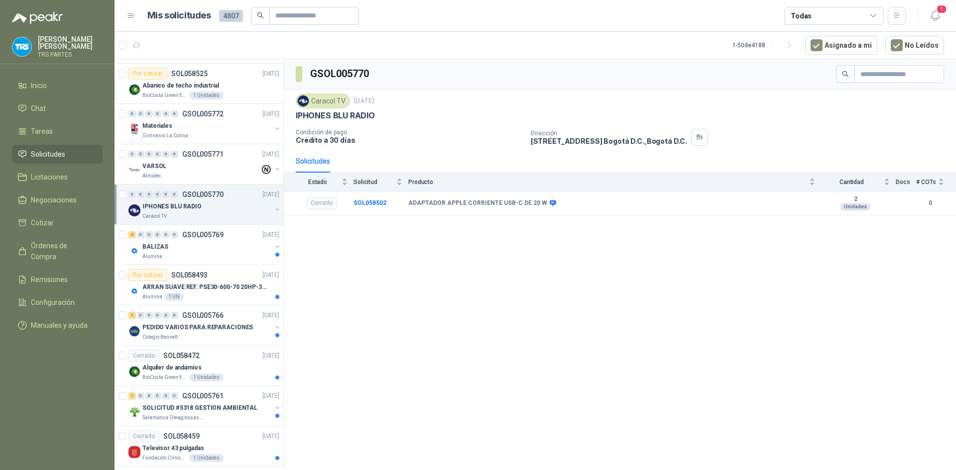
scroll to position [1615, 0]
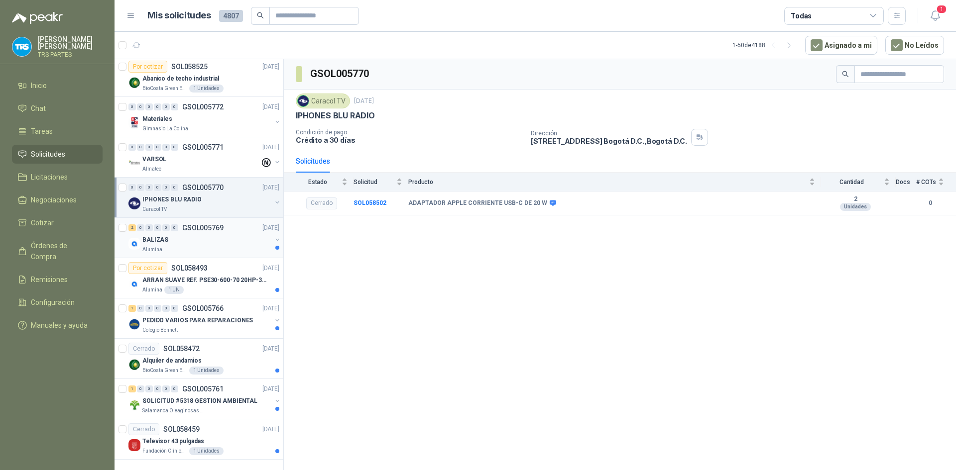
click at [221, 235] on div "BALIZAS" at bounding box center [206, 240] width 129 height 12
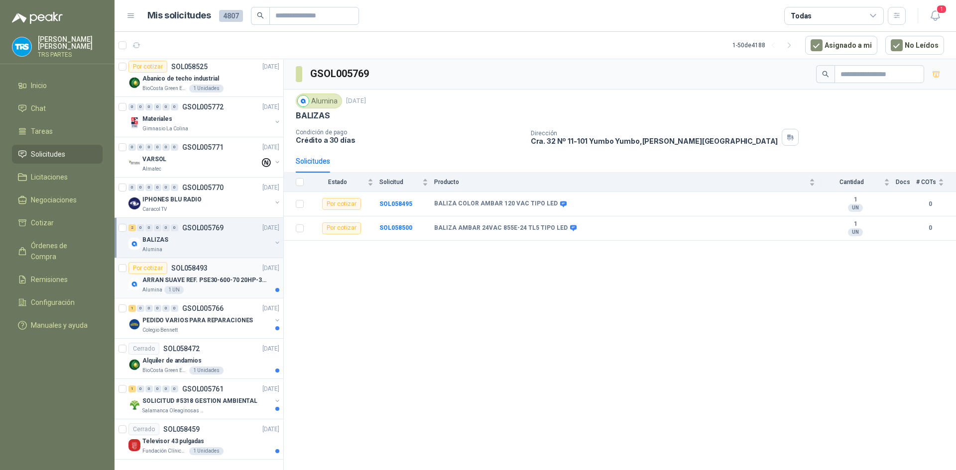
click at [223, 271] on div "Por cotizar SOL058493 03/10/25" at bounding box center [203, 268] width 151 height 12
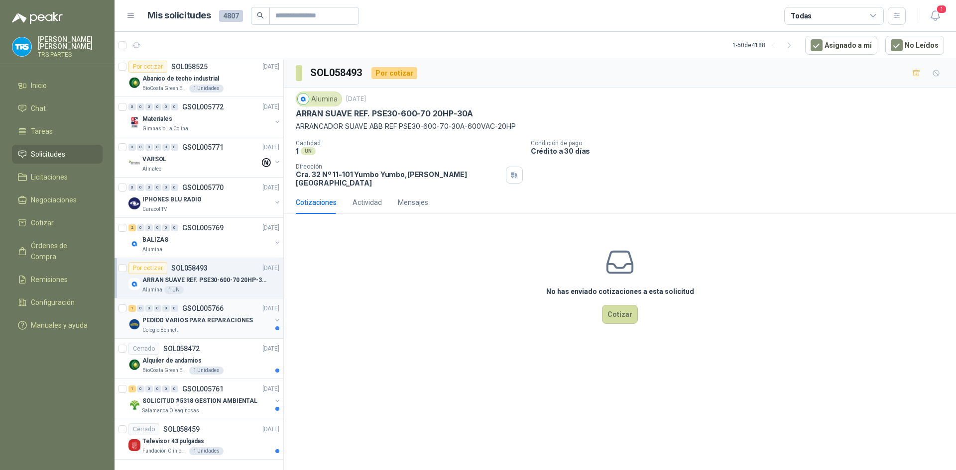
click at [234, 313] on div "1 0 0 0 0 0 GSOL005766 03/10/25" at bounding box center [204, 309] width 153 height 12
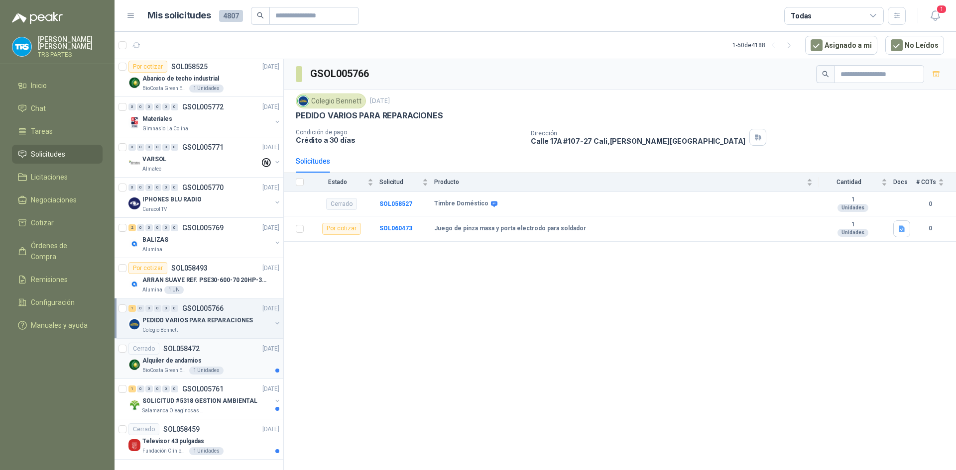
click at [215, 350] on div "Cerrado SOL058472 03/10/25" at bounding box center [203, 349] width 151 height 12
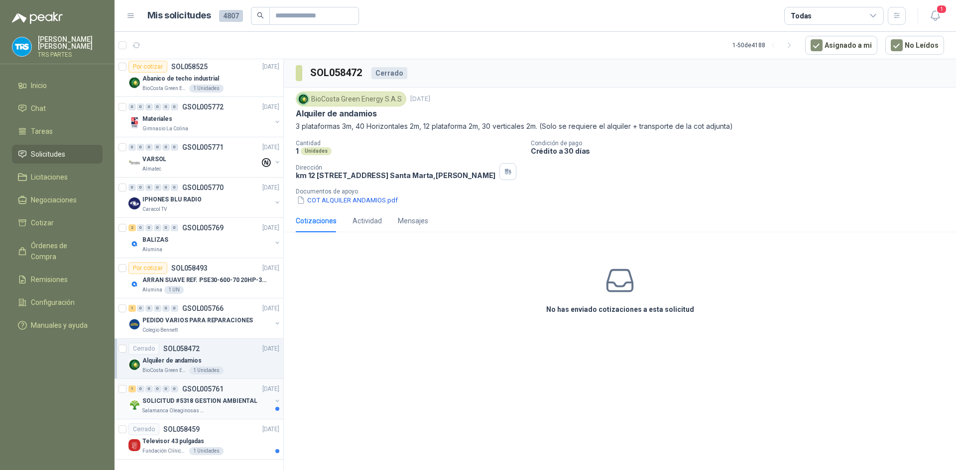
click at [237, 393] on div "1 0 0 0 0 0 GSOL005761 02/10/25" at bounding box center [204, 389] width 153 height 12
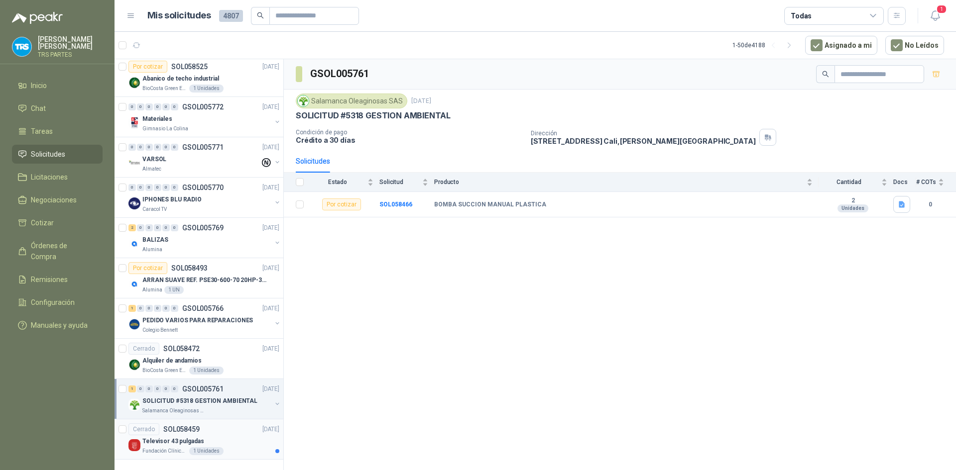
click at [243, 427] on div "Cerrado SOL058459 02/10/25" at bounding box center [203, 430] width 151 height 12
